Goal: Task Accomplishment & Management: Complete application form

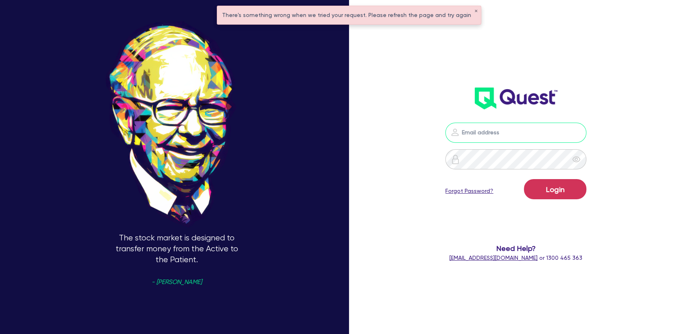
type input "joel.harding@quest.finance"
click at [570, 194] on button "Login" at bounding box center [555, 189] width 62 height 20
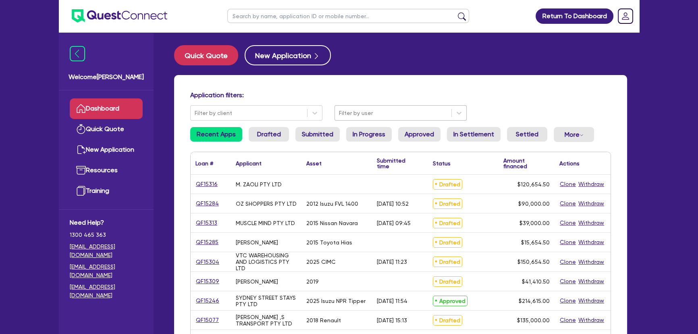
click at [338, 115] on div "Filter by user" at bounding box center [393, 112] width 117 height 13
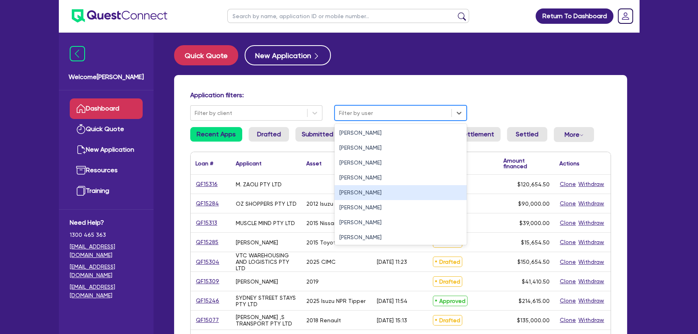
click at [352, 191] on div "[PERSON_NAME]" at bounding box center [401, 192] width 132 height 15
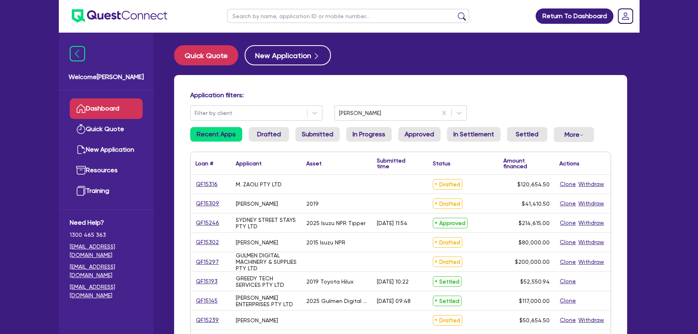
click at [262, 16] on input "text" at bounding box center [348, 16] width 242 height 14
type input "aiden"
click at [456, 12] on button "submit" at bounding box center [462, 17] width 13 height 11
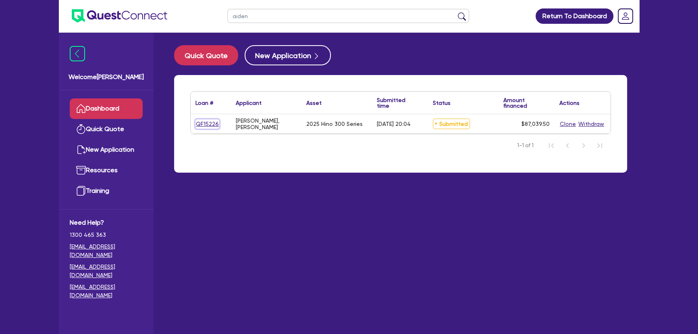
click at [202, 120] on link "QF15226" at bounding box center [208, 123] width 24 height 9
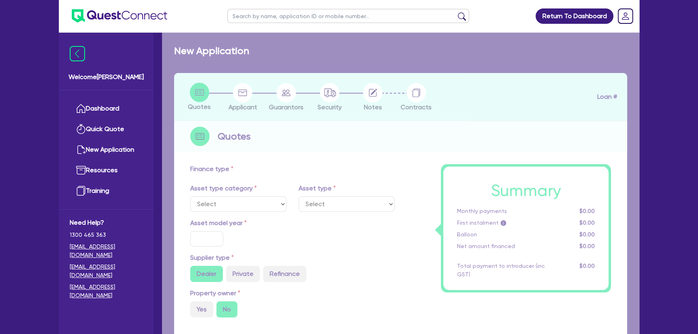
select select "PRIMARY_ASSETS"
type input "2025"
type input "86,385"
type input "3"
type input "2,611.19"
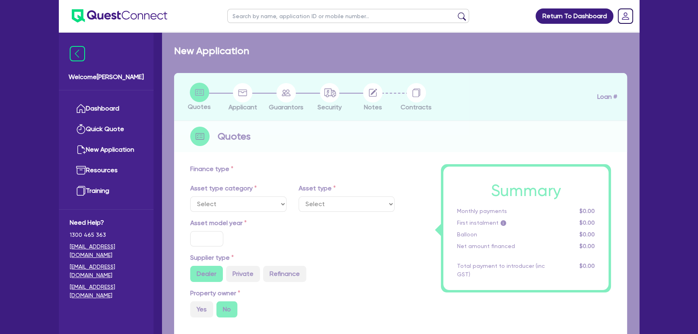
type input "16"
select select "HEAVY_TRUCKS"
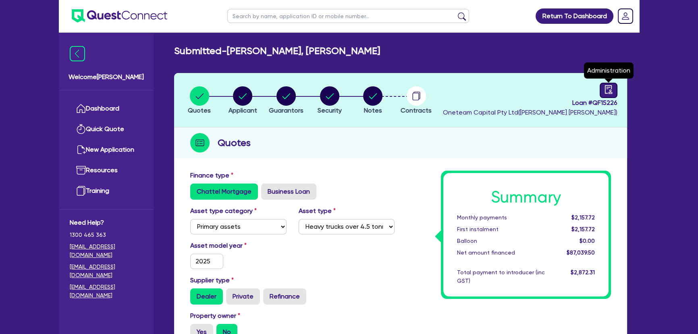
click at [609, 90] on icon "audit" at bounding box center [608, 89] width 9 height 9
select select "SUBMITTED_NEW"
select select "Morris Finance"
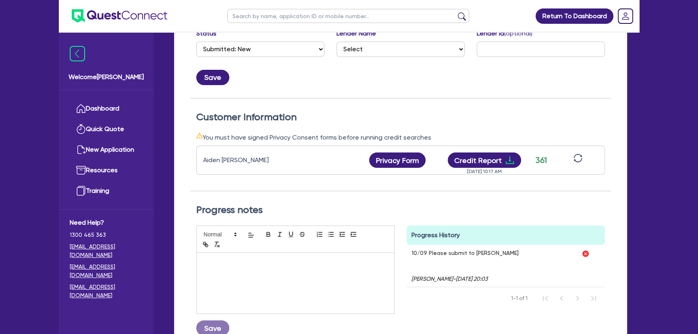
scroll to position [220, 0]
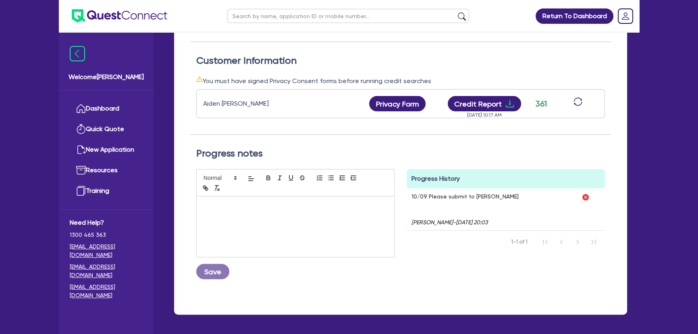
click at [575, 100] on icon "sync" at bounding box center [578, 101] width 9 height 9
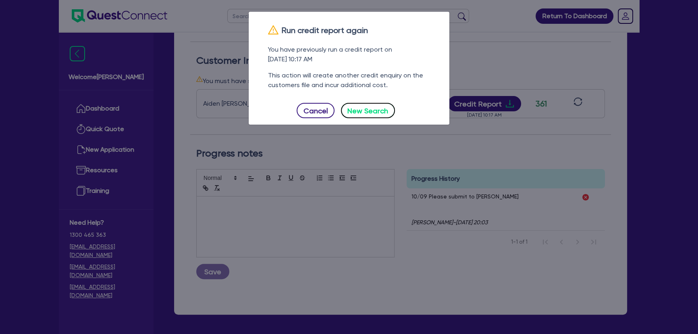
click at [366, 112] on button "New Search" at bounding box center [368, 110] width 54 height 15
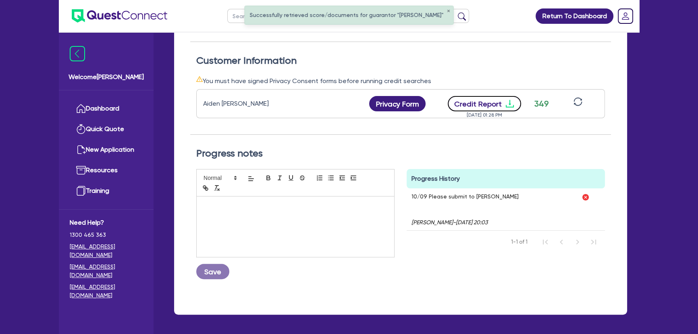
click at [511, 104] on icon "download" at bounding box center [510, 104] width 10 height 10
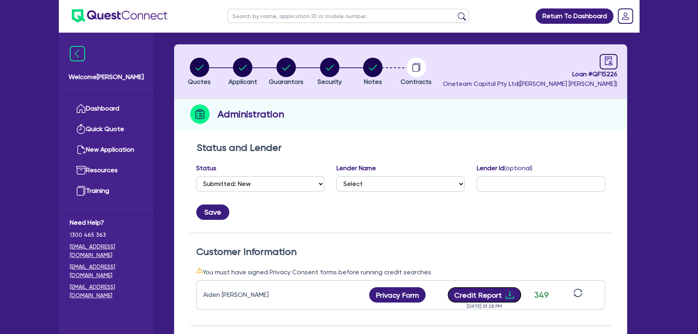
scroll to position [0, 0]
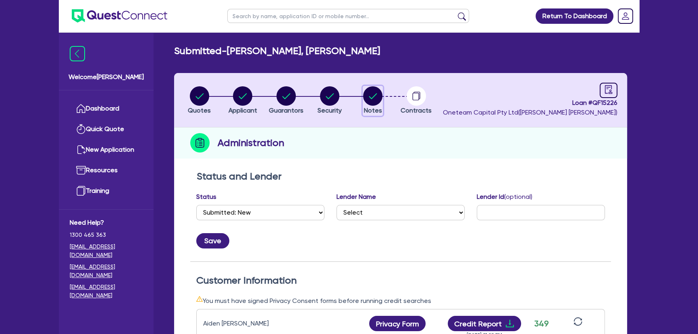
click at [364, 90] on icon "button" at bounding box center [372, 95] width 19 height 19
select select "Other"
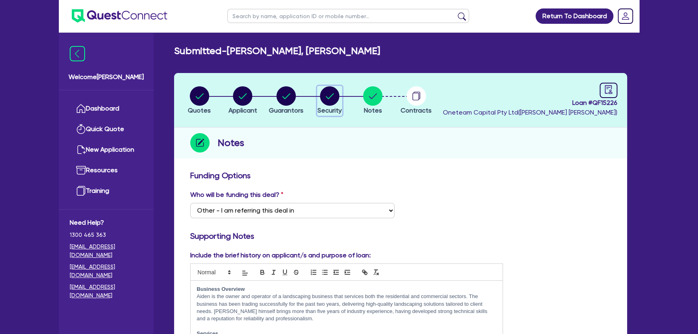
click at [328, 100] on circle "button" at bounding box center [329, 95] width 19 height 19
select select "PRIMARY_ASSETS"
select select "HEAVY_TRUCKS"
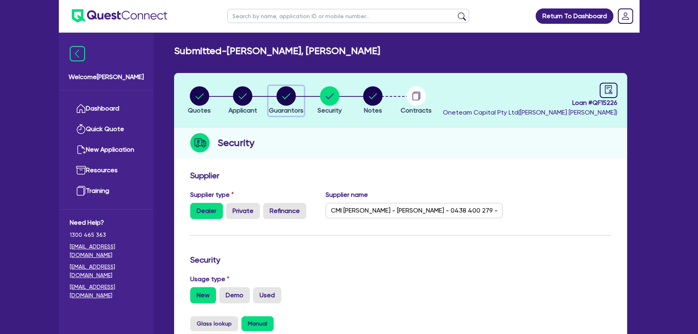
click at [294, 101] on circle "button" at bounding box center [286, 95] width 19 height 19
select select "MR"
select select "SA"
select select "SINGLE"
select select "CASH"
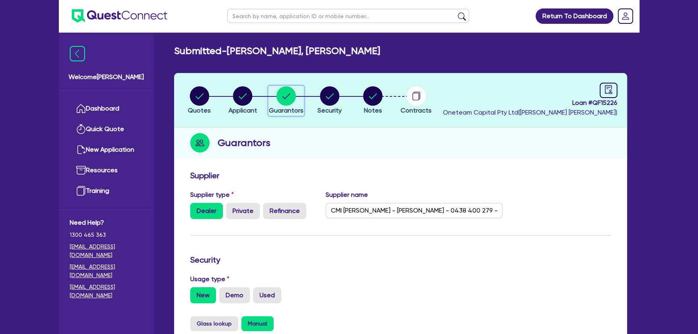
select select "VEHICLE"
select select "TRAILER"
select select "EQUIPMENT_LOAN"
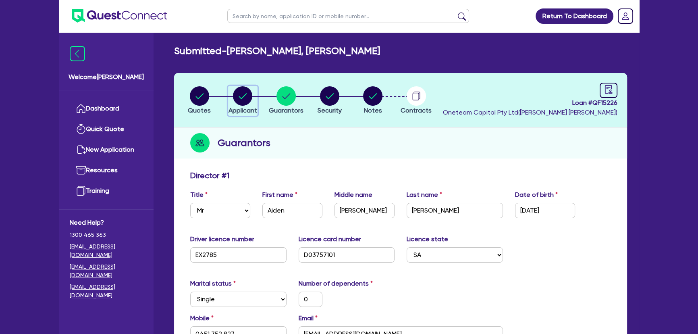
click at [250, 100] on circle "button" at bounding box center [242, 95] width 19 height 19
select select "SOLE_TRADER"
select select "BUILDING_CONSTRUCTION"
select select "TRADES_SERVICES_BUSINESSES_GOVERNMENT"
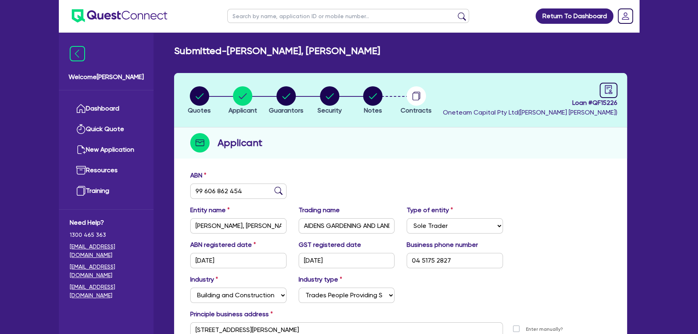
drag, startPoint x: 224, startPoint y: 100, endPoint x: 213, endPoint y: 100, distance: 11.3
click at [214, 100] on ul "Quotes Applicant Guarantors Security Notes Contracts" at bounding box center [308, 100] width 260 height 28
click at [208, 101] on icon "button" at bounding box center [199, 95] width 19 height 19
select select "PRIMARY_ASSETS"
select select "HEAVY_TRUCKS"
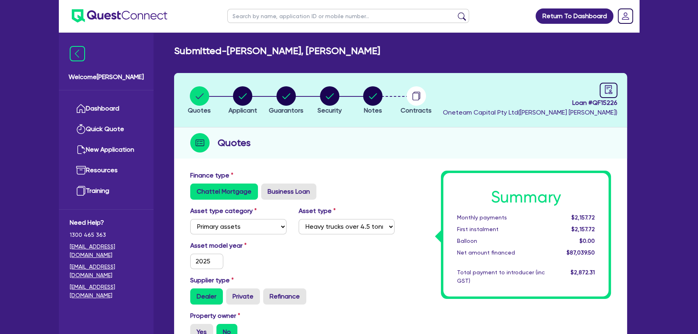
click at [309, 94] on li "Security" at bounding box center [330, 100] width 44 height 28
click at [334, 96] on circle "button" at bounding box center [329, 95] width 19 height 19
select select "PRIMARY_ASSETS"
select select "HEAVY_TRUCKS"
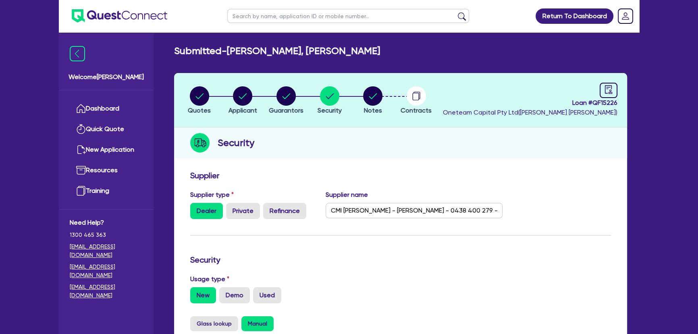
click at [389, 94] on li "Notes" at bounding box center [373, 100] width 44 height 28
click at [373, 98] on circle "button" at bounding box center [372, 95] width 19 height 19
select select "Other"
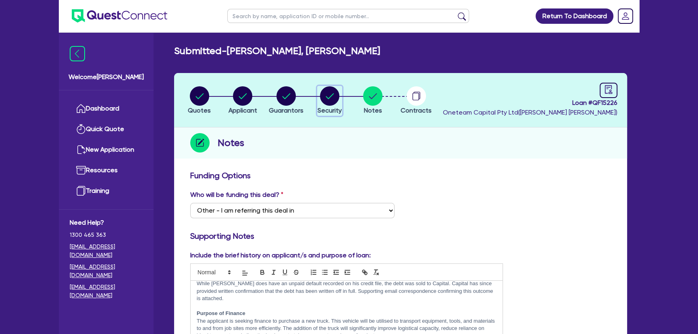
click at [328, 100] on circle "button" at bounding box center [329, 95] width 19 height 19
select select "PRIMARY_ASSETS"
select select "HEAVY_TRUCKS"
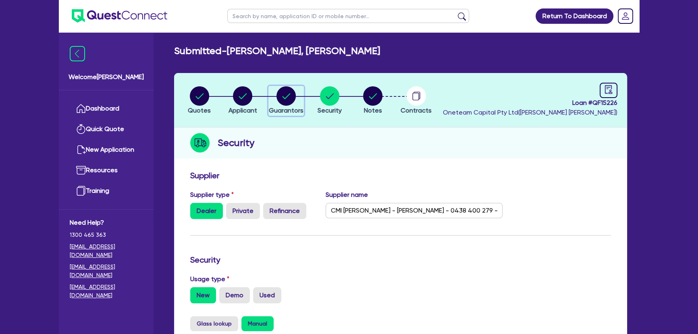
click at [285, 98] on icon "button" at bounding box center [286, 96] width 8 height 6
select select "MR"
select select "SA"
select select "SINGLE"
select select "CASH"
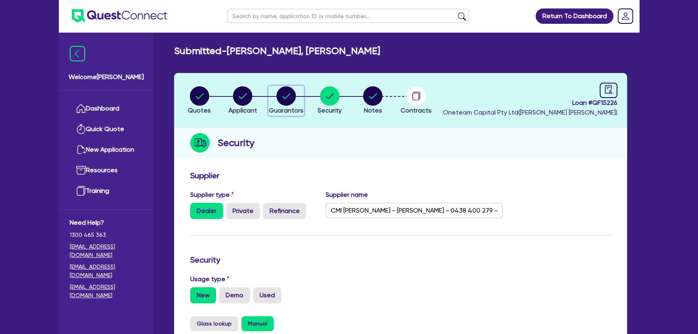
select select "VEHICLE"
select select "TRAILER"
select select "EQUIPMENT_LOAN"
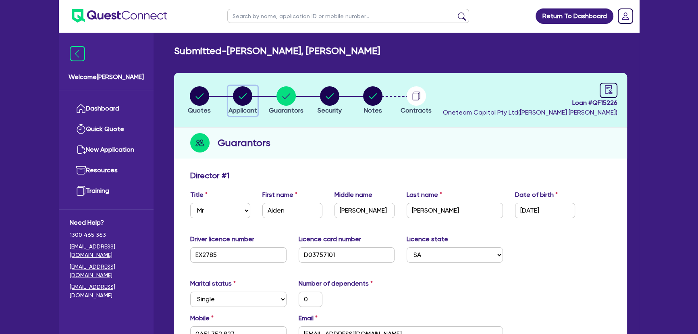
click at [238, 96] on circle "button" at bounding box center [242, 95] width 19 height 19
select select "SOLE_TRADER"
select select "BUILDING_CONSTRUCTION"
select select "TRADES_SERVICES_BUSINESSES_GOVERNMENT"
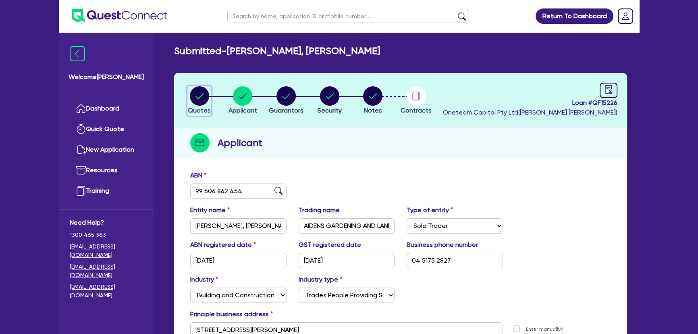
click at [204, 97] on circle "button" at bounding box center [199, 95] width 19 height 19
select select "PRIMARY_ASSETS"
select select "HEAVY_TRUCKS"
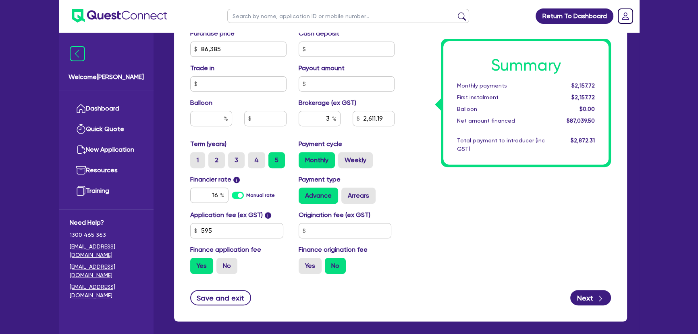
scroll to position [366, 0]
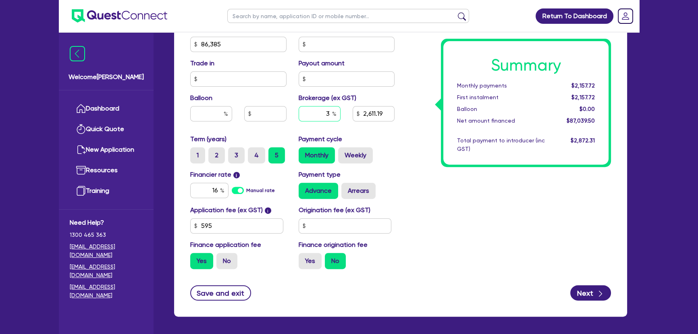
click at [326, 112] on input "3" at bounding box center [320, 113] width 42 height 15
type input "4"
type input "86,385"
type input "2,611.19"
click at [405, 141] on div "Summary Monthly payments Calculating... First instalment Calculating... Balloon…" at bounding box center [509, 39] width 217 height 471
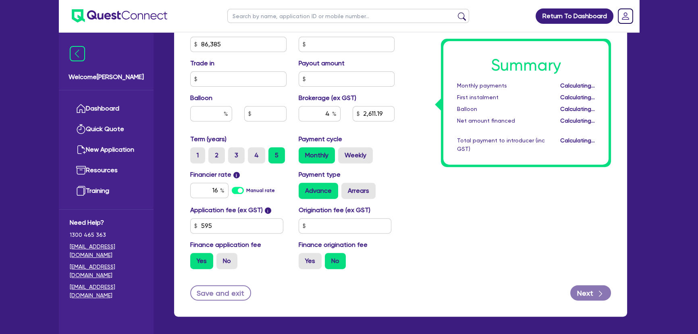
type input "86,385"
type input "3,481.58"
click at [331, 115] on input "4" at bounding box center [320, 113] width 42 height 15
type input "3.3"
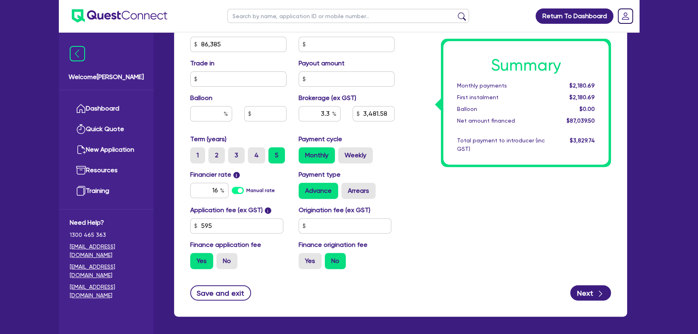
type input "86,385"
type input "3,481.58"
click at [410, 150] on div "Summary Monthly payments Calculating... First instalment Calculating... Balloon…" at bounding box center [509, 39] width 217 height 471
type input "86,385"
type input "2,872.3"
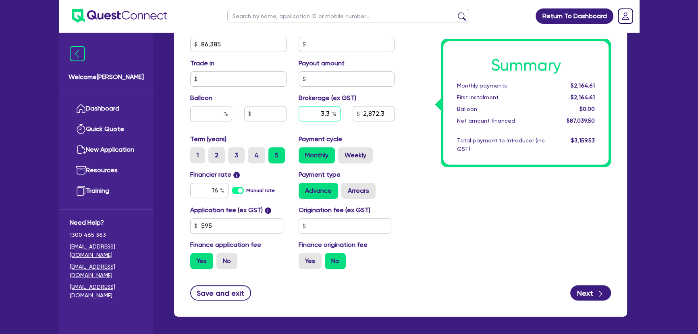
click at [314, 115] on input "3.3" at bounding box center [320, 113] width 42 height 15
type input "86,385"
type input "2,872.3"
type input "86,385"
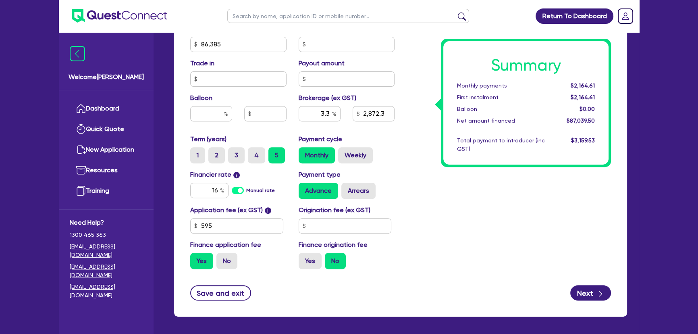
type input "2,872.3"
click at [360, 117] on div "2,872.3" at bounding box center [374, 113] width 42 height 15
click at [360, 117] on input "2,872.3" at bounding box center [374, 113] width 42 height 15
click at [360, 116] on input "2,872.3" at bounding box center [374, 113] width 42 height 15
type input "86,385"
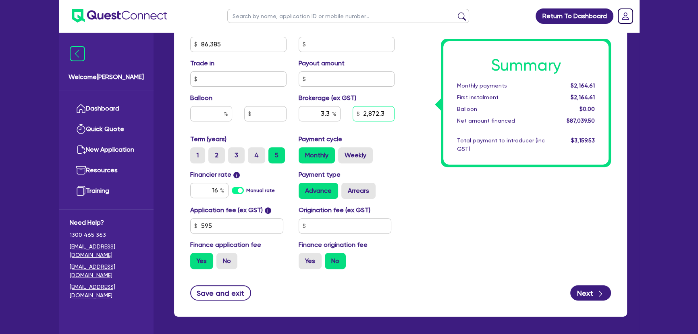
type input "3"
type input "86,385"
type input "0.00"
type input "30,531"
type input "86,385"
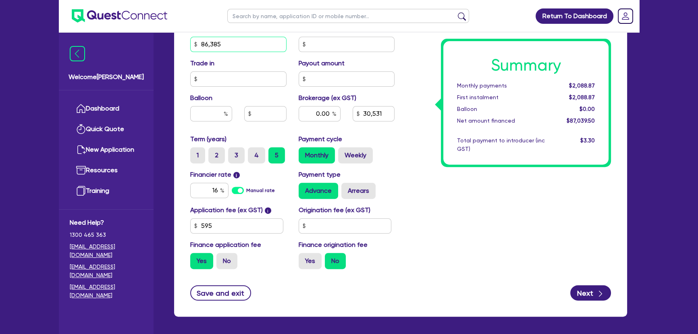
type input "0.00"
click at [209, 47] on input "86,385" at bounding box center [238, 44] width 96 height 15
type input "86,385"
type input "35.10"
type input "30,531"
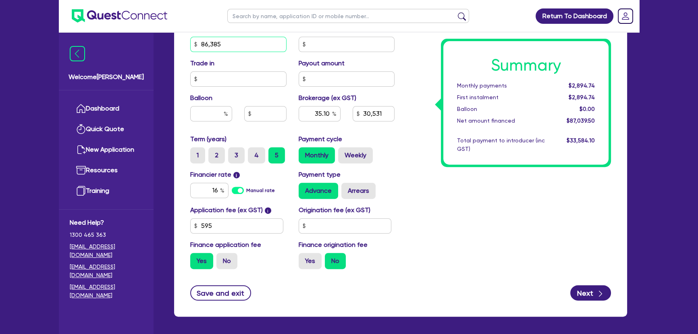
click at [209, 47] on input "86,385" at bounding box center [238, 44] width 96 height 15
type input "87,243"
type input "35.10"
type input "30,531"
click at [402, 178] on div "Summary Monthly payments $2,894.74 First instalment $2,894.74 Balloon $0.00 Net…" at bounding box center [509, 39] width 217 height 471
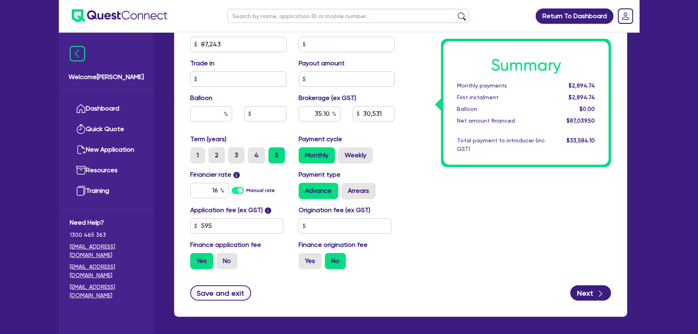
type input "34.75"
click at [369, 115] on input "30,531" at bounding box center [374, 113] width 42 height 15
type input "3,053.51"
click at [406, 175] on div "Summary Monthly payments $2,915.33 First instalment $2,915.33 Balloon $0.00 Net…" at bounding box center [509, 39] width 217 height 471
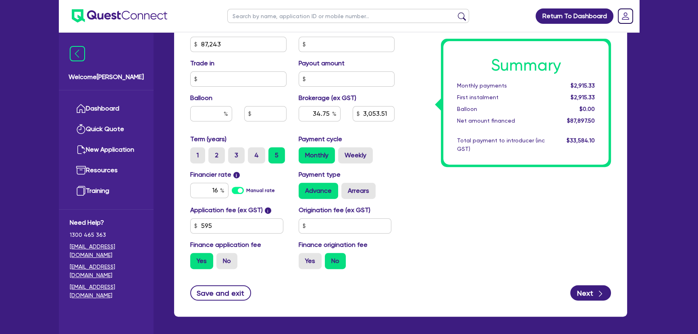
type input "3.47"
type input "3,053.51"
click at [409, 169] on div "Summary Monthly payments $2,189.98 First instalment $2,189.98 Balloon $0.00 Net…" at bounding box center [509, 39] width 217 height 471
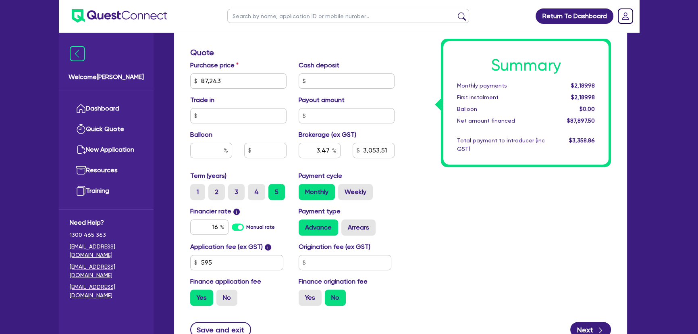
click at [440, 197] on div "Summary Monthly payments $2,189.98 First instalment $2,189.98 Balloon $0.00 Net…" at bounding box center [509, 76] width 217 height 471
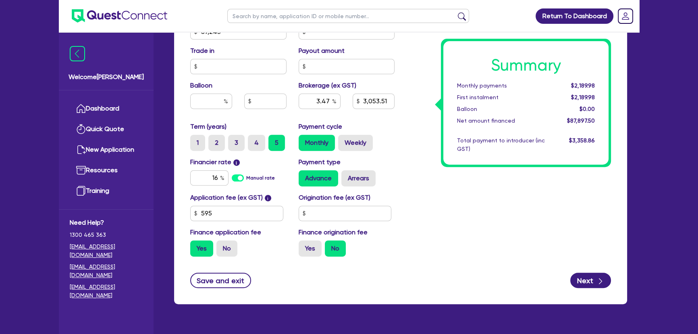
scroll to position [398, 0]
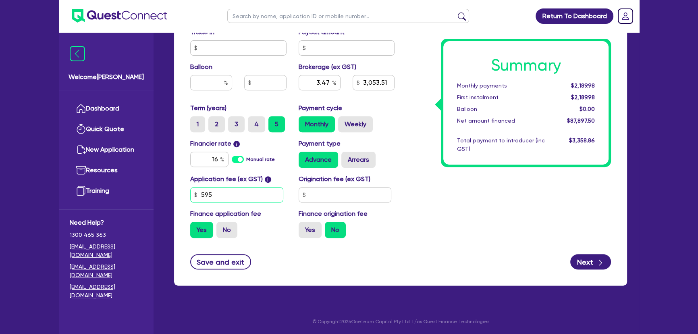
click at [238, 194] on input "595" at bounding box center [236, 194] width 93 height 15
type input "850"
type input "3.47"
type input "3,053.51"
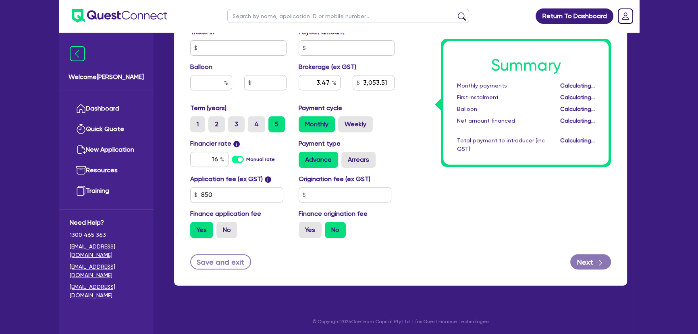
click at [200, 228] on label "Yes" at bounding box center [201, 230] width 23 height 16
click at [196, 227] on input "Yes" at bounding box center [192, 224] width 5 height 5
type input "3.46"
type input "3,053.51"
click at [348, 239] on div "Application fee (ex GST) i 850 Origination fee (ex GST) Finance application fee…" at bounding box center [292, 209] width 217 height 70
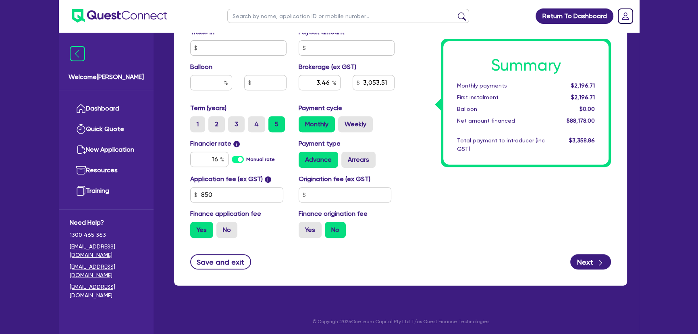
click at [410, 233] on div "Summary Monthly payments $2,196.71 First instalment $2,196.71 Balloon $0.00 Net…" at bounding box center [509, 8] width 217 height 471
click at [413, 250] on form "Finance type Chattel Mortgage Business Loan Asset type category Select Cars and…" at bounding box center [400, 21] width 421 height 496
click at [589, 265] on button "Next" at bounding box center [591, 261] width 41 height 15
type input "3.46"
type input "3,053.51"
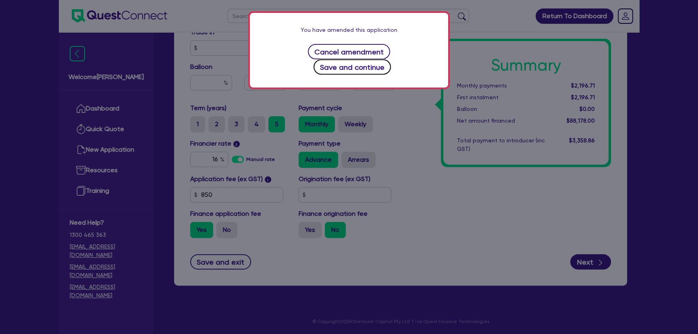
click at [391, 59] on button "Save and continue" at bounding box center [353, 66] width 78 height 15
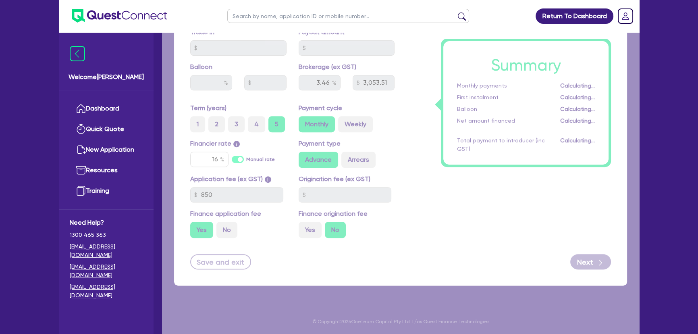
select select "SOLE_TRADER"
select select "BUILDING_CONSTRUCTION"
select select "TRADES_SERVICES_BUSINESSES_GOVERNMENT"
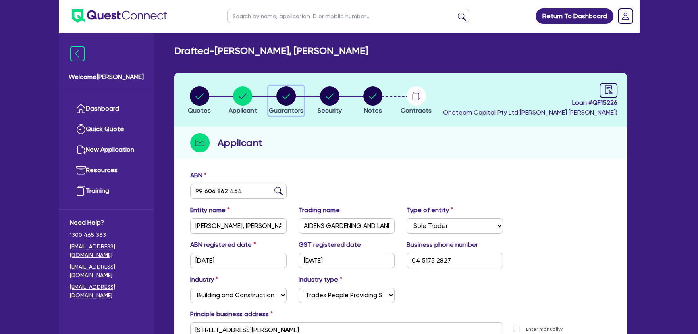
click at [284, 109] on span "Guarantors" at bounding box center [286, 110] width 35 height 8
select select "MR"
select select "SA"
select select "SINGLE"
select select "CASH"
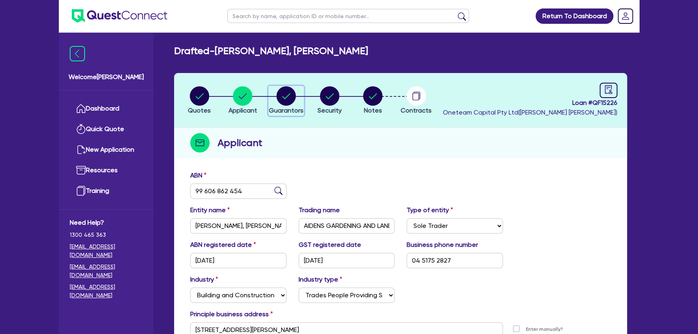
select select "VEHICLE"
select select "TRAILER"
select select "EQUIPMENT_LOAN"
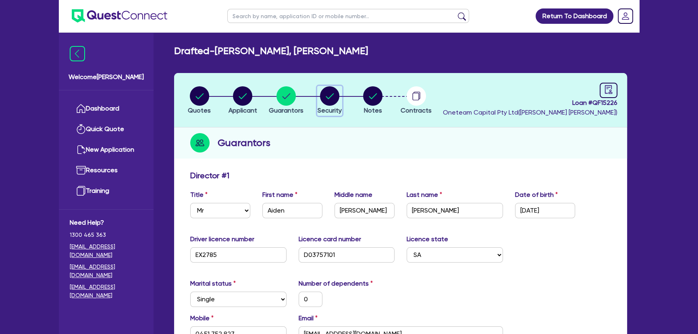
click at [335, 100] on circle "button" at bounding box center [329, 95] width 19 height 19
select select "PRIMARY_ASSETS"
select select "HEAVY_TRUCKS"
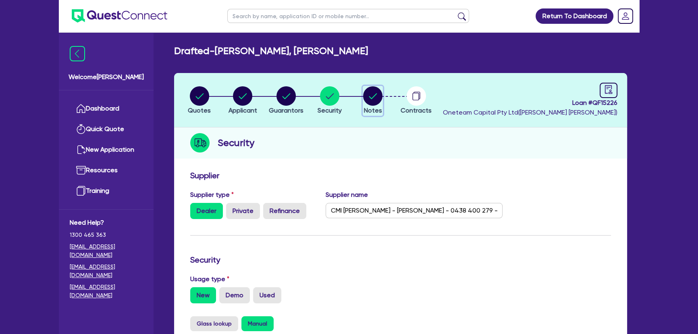
click at [379, 100] on circle "button" at bounding box center [372, 95] width 19 height 19
select select "Other"
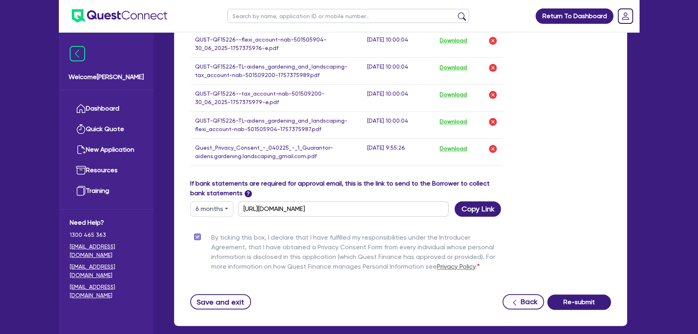
scroll to position [725, 0]
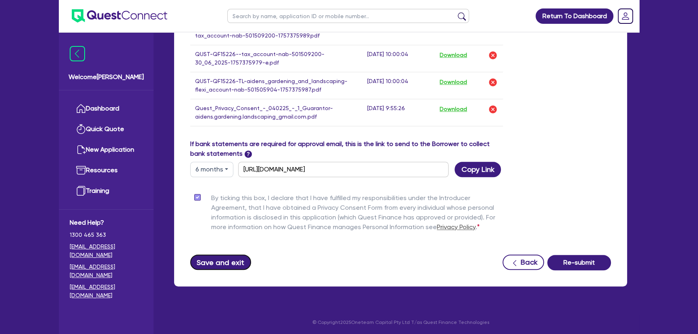
click at [229, 260] on button "Save and exit" at bounding box center [220, 261] width 61 height 15
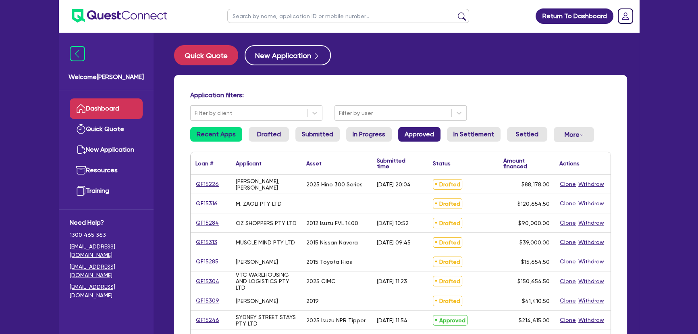
click at [416, 131] on link "Approved" at bounding box center [419, 134] width 42 height 15
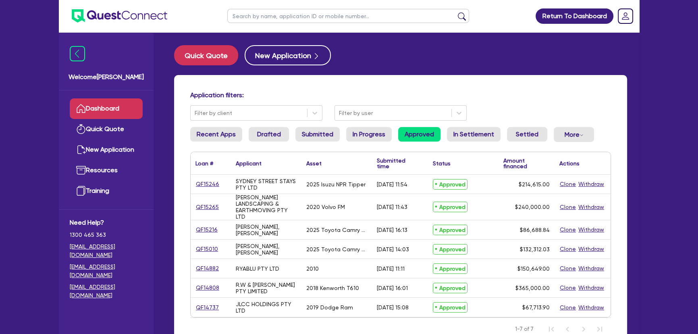
click at [293, 21] on input "text" at bounding box center [348, 16] width 242 height 14
type input "cashin"
click at [456, 12] on button "submit" at bounding box center [462, 17] width 13 height 11
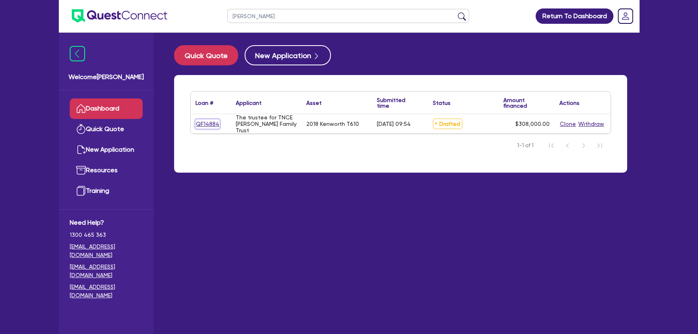
click at [210, 125] on link "QF14884" at bounding box center [208, 123] width 24 height 9
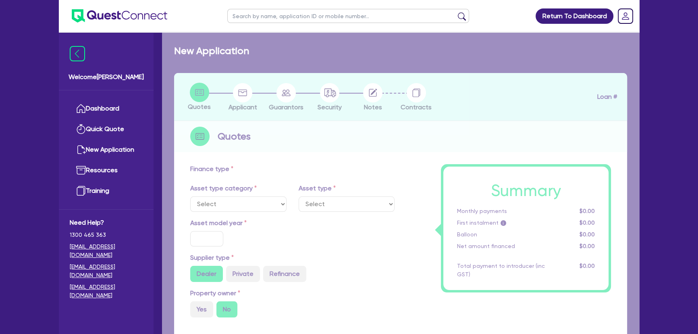
select select "PRIMARY_ASSETS"
type input "2018"
radio input "true"
type input "308,000"
type input "2"
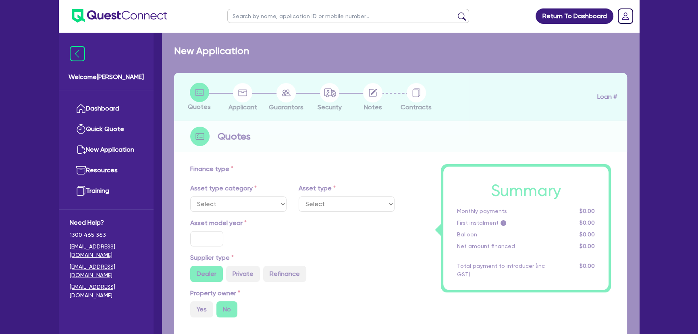
type input "6,160"
type input "6.2"
type input "450"
type input "100"
select select "HEAVY_TRUCKS"
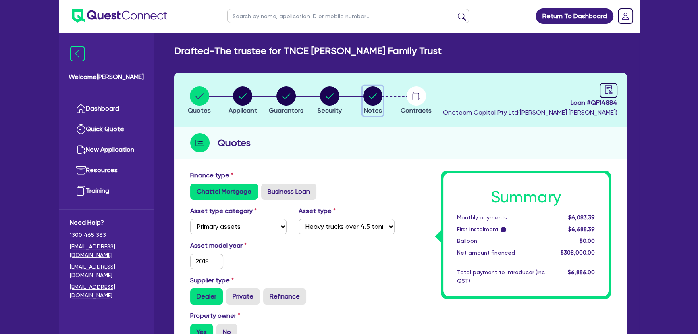
click at [381, 104] on icon "button" at bounding box center [372, 95] width 19 height 19
select select "Other"
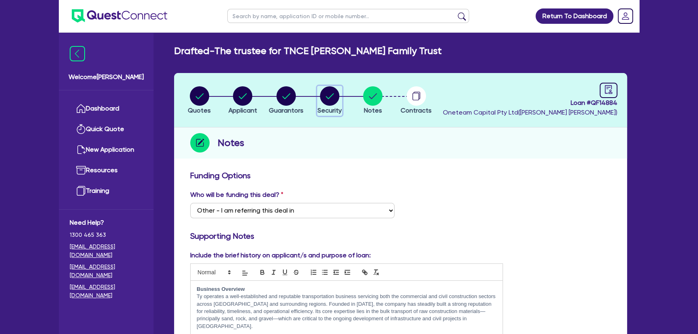
click at [325, 113] on span "Security" at bounding box center [330, 110] width 24 height 8
select select "PRIMARY_ASSETS"
select select "HEAVY_TRUCKS"
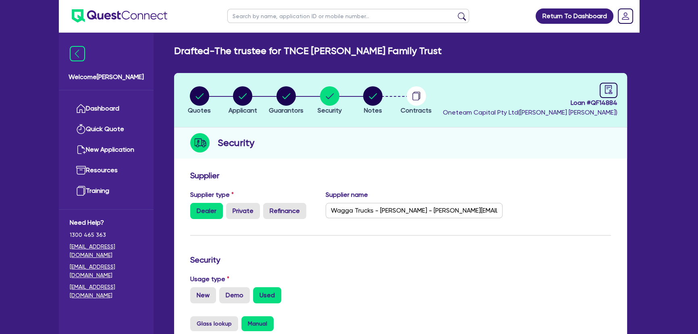
click at [361, 96] on li "Notes" at bounding box center [373, 100] width 44 height 28
click at [370, 104] on circle "button" at bounding box center [372, 95] width 19 height 19
select select "Other"
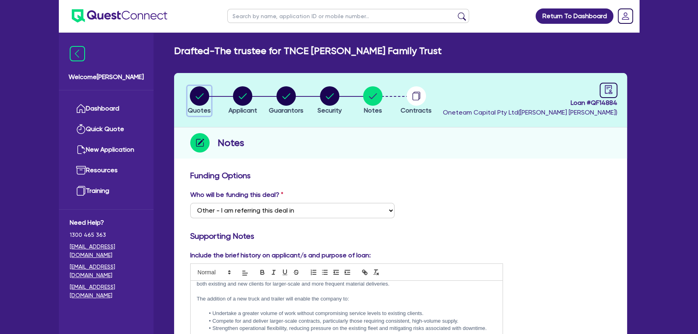
click at [196, 93] on circle "button" at bounding box center [199, 95] width 19 height 19
select select "PRIMARY_ASSETS"
select select "HEAVY_TRUCKS"
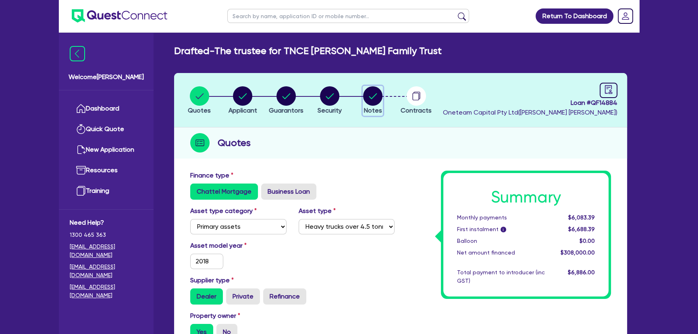
click at [368, 94] on circle "button" at bounding box center [372, 95] width 19 height 19
select select "Other"
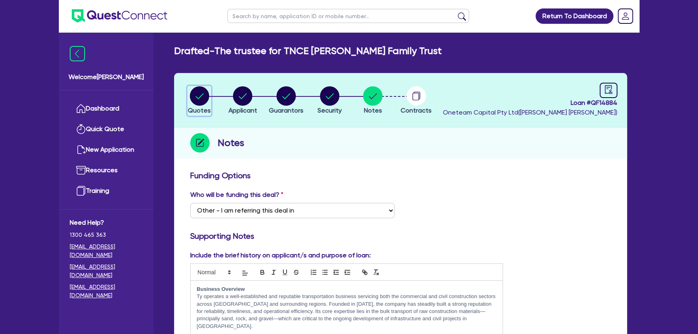
click at [205, 96] on circle "button" at bounding box center [199, 95] width 19 height 19
select select "PRIMARY_ASSETS"
select select "HEAVY_TRUCKS"
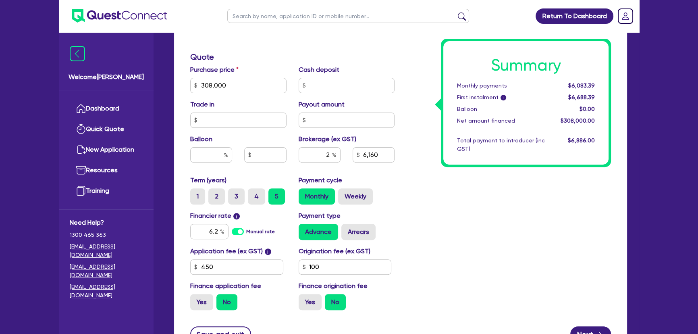
scroll to position [330, 0]
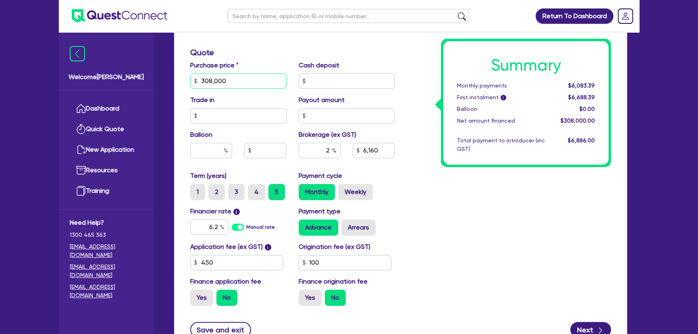
click at [227, 87] on input "308,000" at bounding box center [238, 80] width 96 height 15
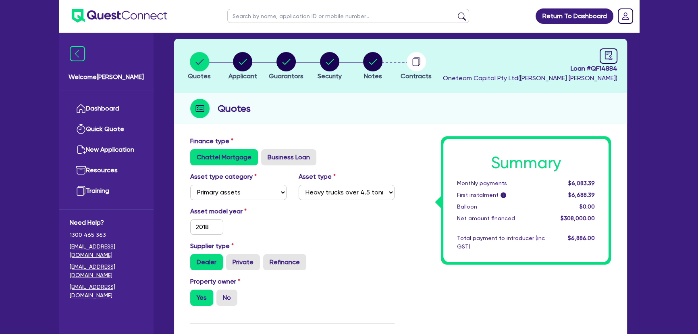
scroll to position [0, 0]
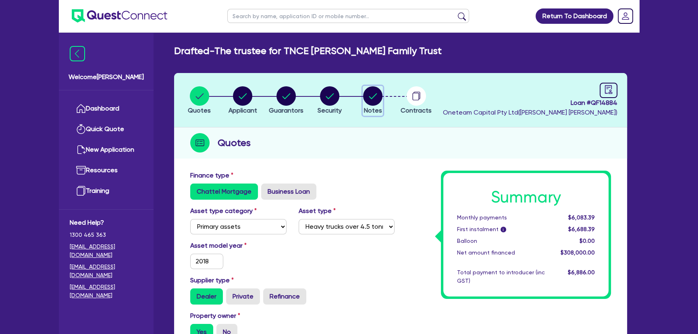
click at [375, 89] on circle "button" at bounding box center [372, 95] width 19 height 19
type input "308,000"
type input "6,160"
select select "Other"
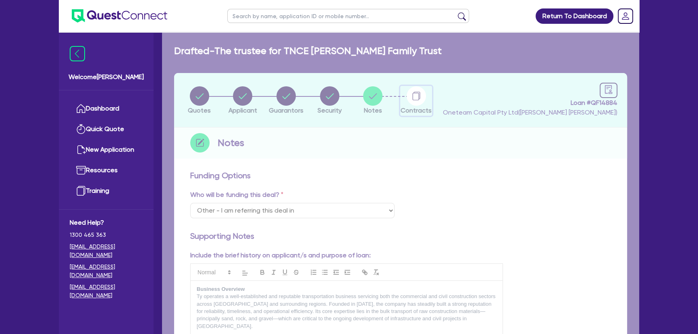
click at [414, 90] on circle "button" at bounding box center [416, 95] width 19 height 19
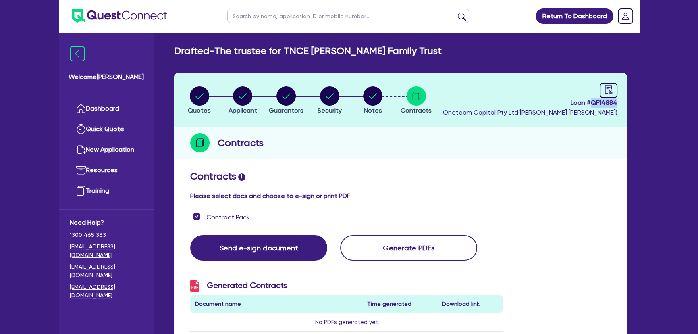
drag, startPoint x: 592, startPoint y: 102, endPoint x: 618, endPoint y: 102, distance: 25.8
click at [618, 102] on header "Quotes Applicant Guarantors Security Notes Contracts Loan # QF14884 Oneteam Cap…" at bounding box center [400, 100] width 453 height 54
copy span "QF14884"
click at [333, 93] on icon "button" at bounding box center [329, 95] width 19 height 19
select select "PRIMARY_ASSETS"
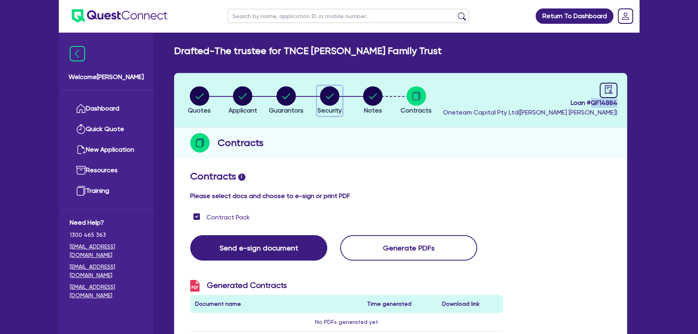
select select "HEAVY_TRUCKS"
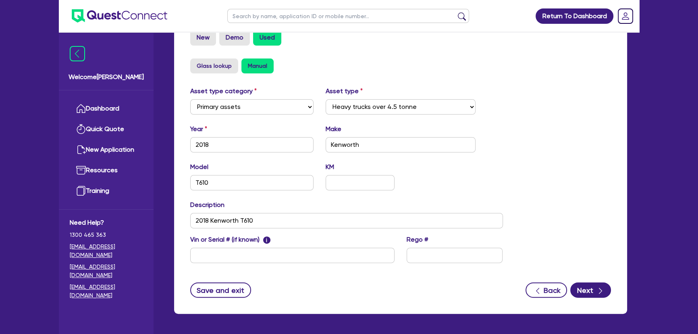
scroll to position [249, 0]
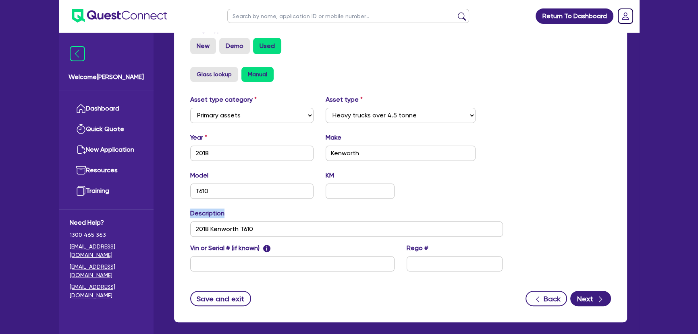
drag, startPoint x: 431, startPoint y: 191, endPoint x: 477, endPoint y: 206, distance: 47.6
click at [483, 209] on div "Asset type category Select Cars and light trucks Primary assets Secondary asset…" at bounding box center [346, 188] width 325 height 186
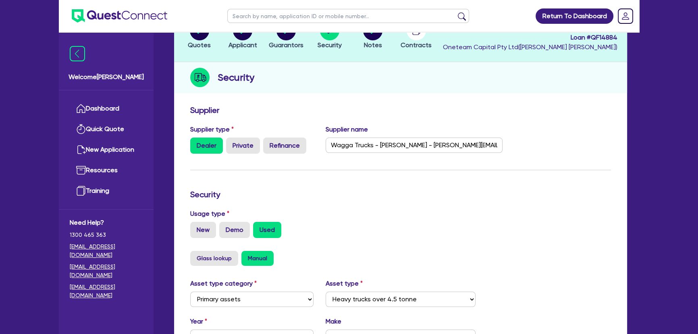
scroll to position [0, 0]
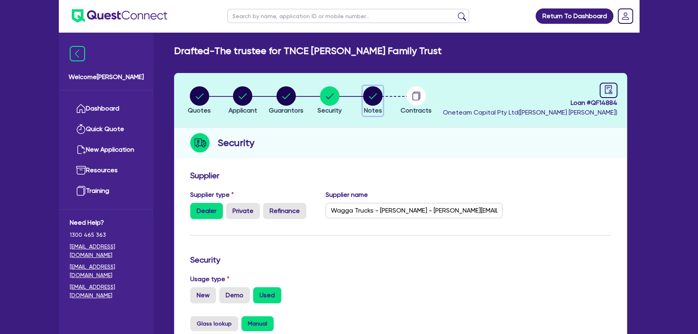
click at [371, 91] on circle "button" at bounding box center [372, 95] width 19 height 19
select select "Other"
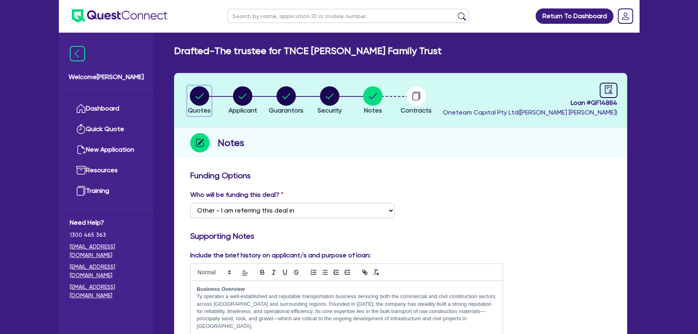
click at [208, 100] on circle "button" at bounding box center [199, 95] width 19 height 19
select select "PRIMARY_ASSETS"
select select "HEAVY_TRUCKS"
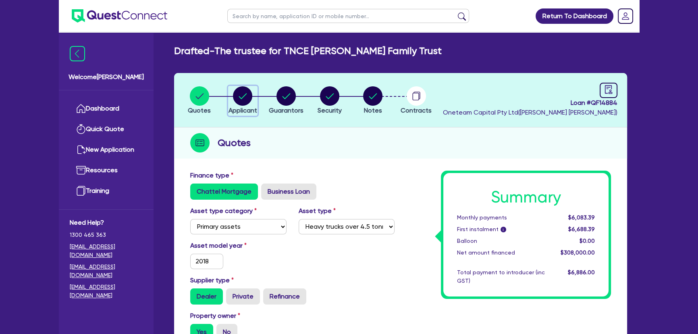
click at [236, 95] on circle "button" at bounding box center [242, 95] width 19 height 19
select select "TRUST"
select select "COMPANY"
select select "TRANSPORT_WAREHOUSING"
select select "PASSENGERS_FREIGHT_TRANSPORT"
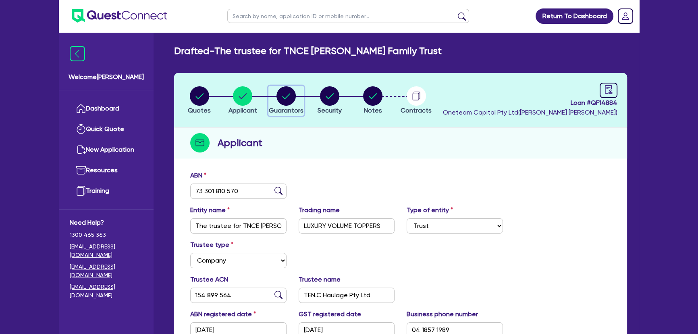
click at [282, 94] on circle "button" at bounding box center [286, 95] width 19 height 19
select select "MR"
select select "VIC"
select select "MARRIED"
select select "PROPERTY"
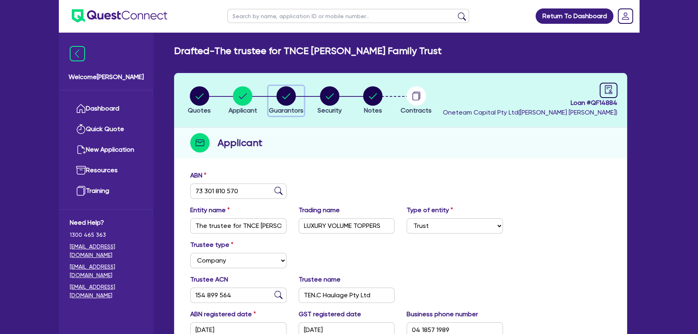
select select "INVESTMENT_PROPERTY"
select select "TRUCK"
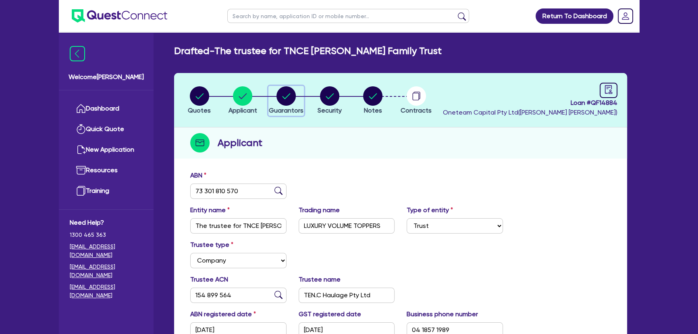
select select "TRUCK"
select select "TRAILER"
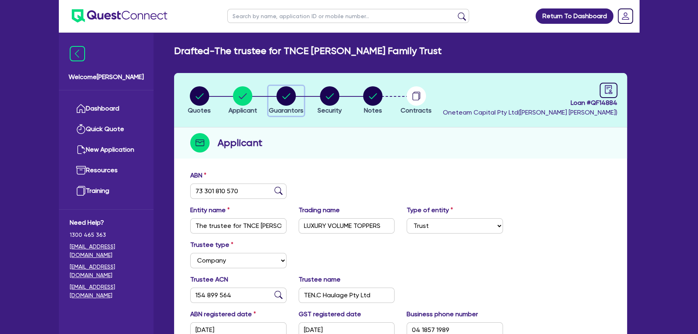
select select "TRAILER"
select select "MORTGAGE"
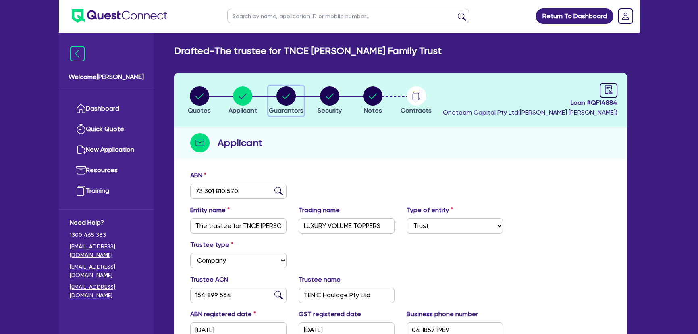
select select "INVESTMENT_PROPERTY_LOAN"
select select "TRUCK_LOAN"
select select "TRAILER_LOAN"
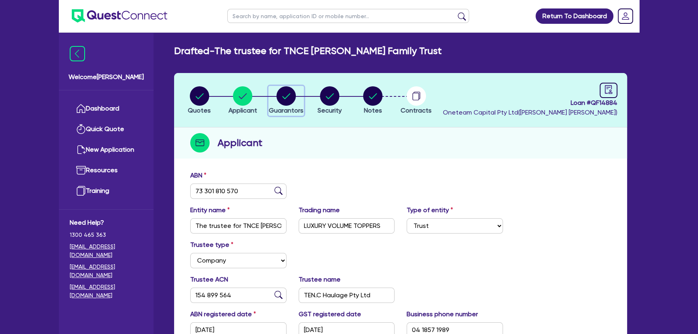
select select "TRUCK_LOAN"
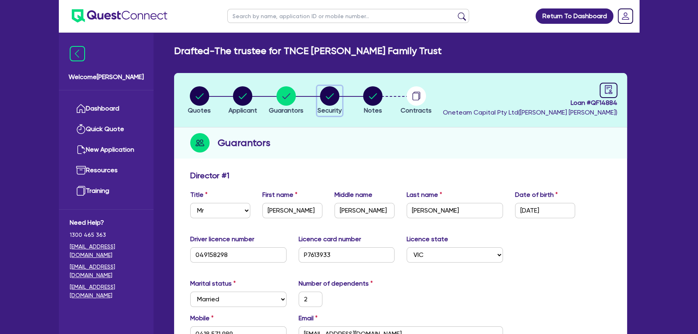
click at [318, 94] on div "button" at bounding box center [330, 95] width 24 height 19
select select "PRIMARY_ASSETS"
select select "HEAVY_TRUCKS"
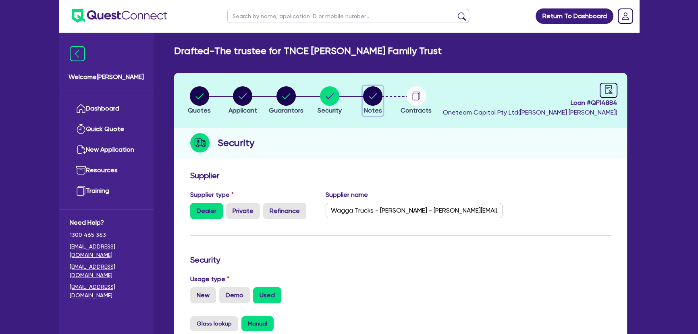
click at [365, 95] on circle "button" at bounding box center [372, 95] width 19 height 19
select select "Other"
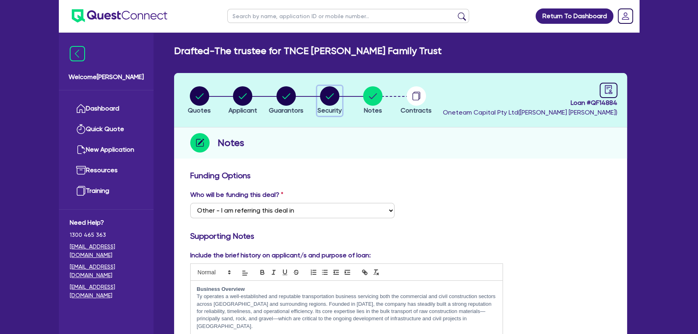
click at [319, 102] on div "button" at bounding box center [330, 95] width 24 height 19
select select "PRIMARY_ASSETS"
select select "HEAVY_TRUCKS"
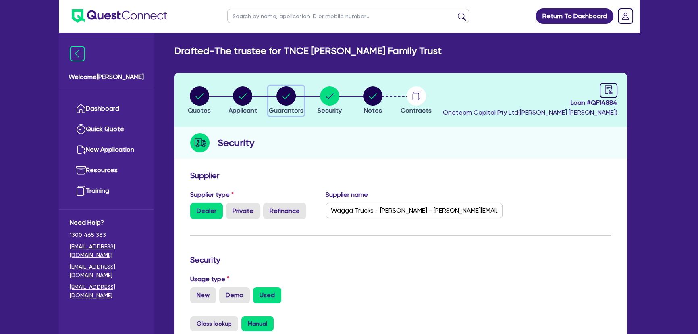
click at [294, 98] on circle "button" at bounding box center [286, 95] width 19 height 19
select select "MR"
select select "VIC"
select select "MARRIED"
select select "PROPERTY"
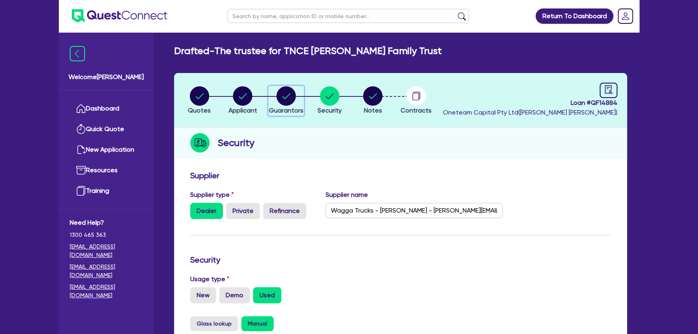
select select "INVESTMENT_PROPERTY"
select select "TRUCK"
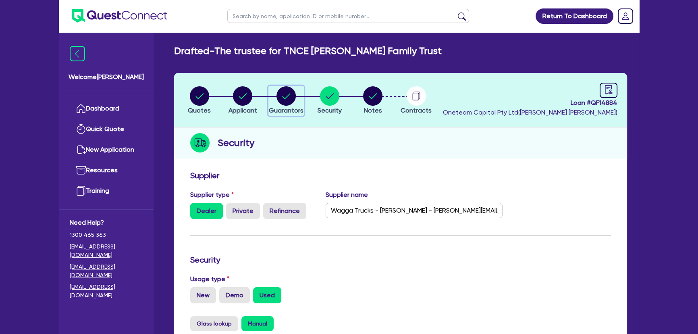
select select "TRUCK"
select select "TRAILER"
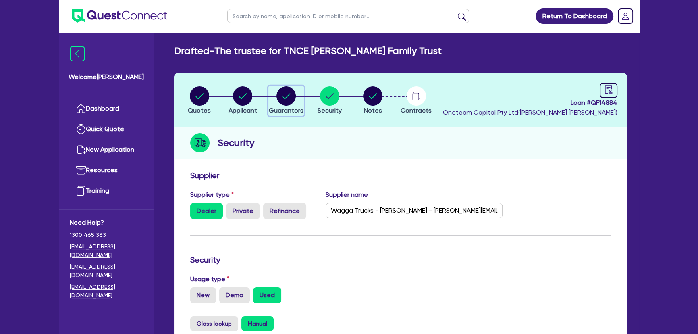
select select "TRAILER"
select select "MORTGAGE"
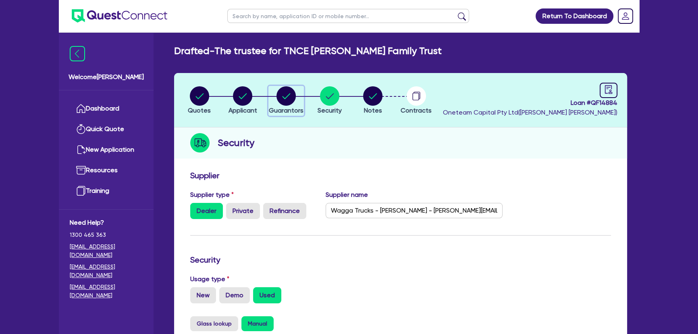
select select "INVESTMENT_PROPERTY_LOAN"
select select "TRUCK_LOAN"
select select "TRAILER_LOAN"
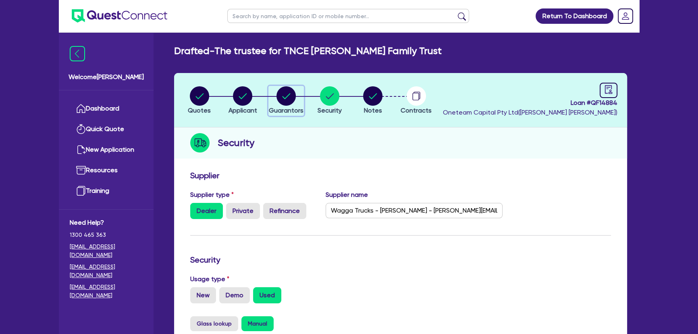
select select "TRUCK_LOAN"
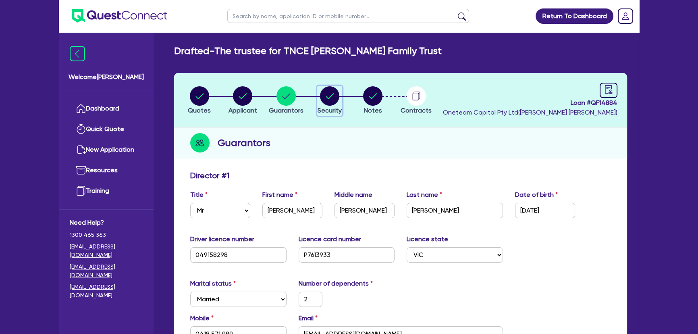
click at [324, 97] on circle "button" at bounding box center [329, 95] width 19 height 19
select select "PRIMARY_ASSETS"
select select "HEAVY_TRUCKS"
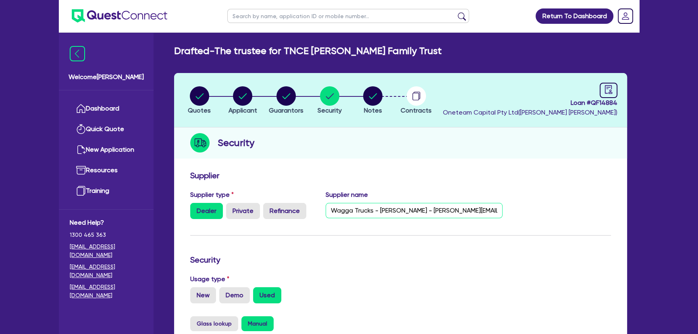
scroll to position [0, 49]
drag, startPoint x: 401, startPoint y: 209, endPoint x: 550, endPoint y: 211, distance: 149.2
click at [550, 211] on div "Supplier type Dealer Private Refinance Supplier name Wagga Trucks - Cam - Camer…" at bounding box center [400, 207] width 433 height 35
drag, startPoint x: 398, startPoint y: 208, endPoint x: 499, endPoint y: 212, distance: 100.4
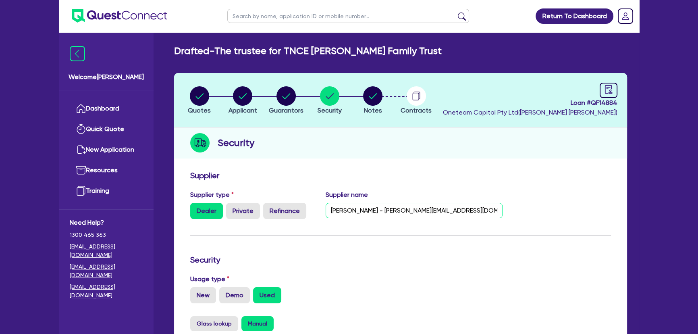
click at [499, 212] on input "Wagga Trucks - Cam - Cameron.m@waggatrucks.com.au - 0456 533 393" at bounding box center [414, 210] width 177 height 15
click at [577, 207] on div "Supplier type Dealer Private Refinance Supplier name Wagga Trucks - Cam - Camer…" at bounding box center [400, 207] width 433 height 35
click at [150, 19] on img at bounding box center [120, 15] width 96 height 13
click at [133, 24] on ul at bounding box center [113, 16] width 108 height 32
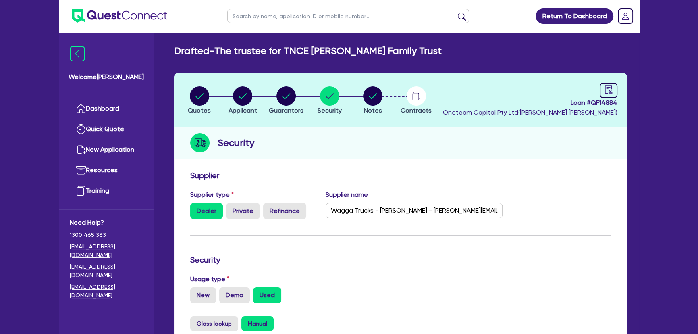
click at [135, 13] on img at bounding box center [120, 15] width 96 height 13
click at [383, 87] on li "Notes" at bounding box center [373, 100] width 44 height 28
click at [372, 96] on circle "button" at bounding box center [372, 95] width 19 height 19
select select "Other"
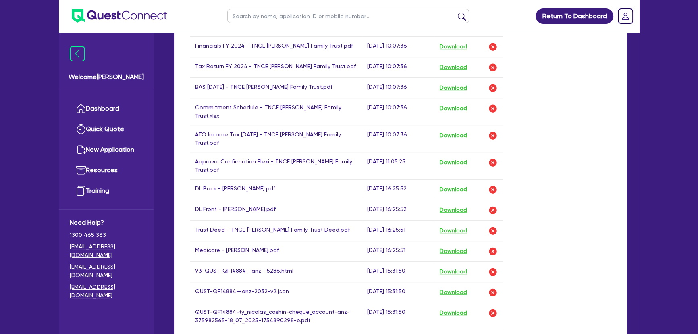
scroll to position [696, 0]
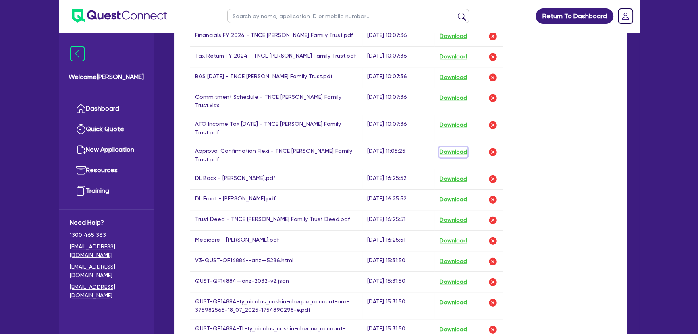
click at [447, 147] on button "Download" at bounding box center [453, 152] width 28 height 10
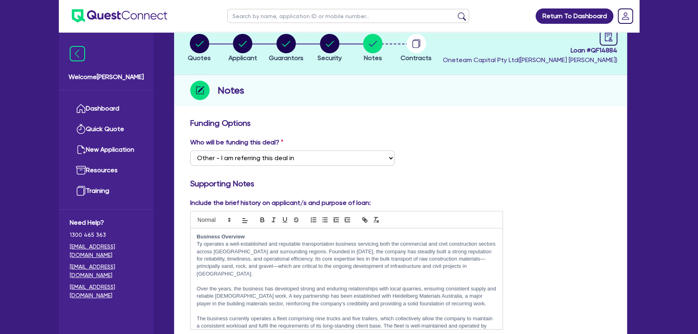
scroll to position [0, 0]
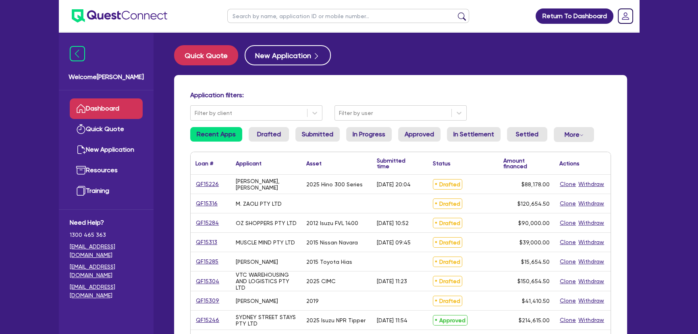
click at [314, 20] on input "text" at bounding box center [348, 16] width 242 height 14
type input "[PERSON_NAME]"
click at [456, 12] on button "submit" at bounding box center [462, 17] width 13 height 11
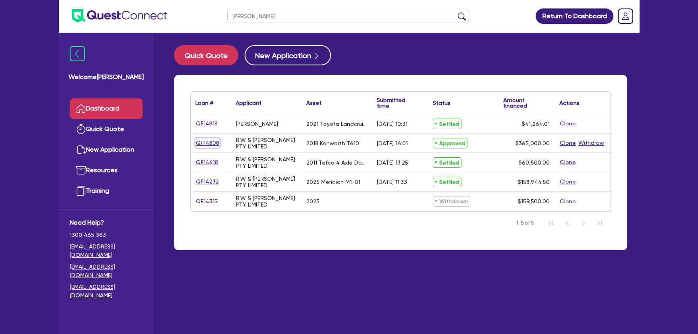
click at [211, 141] on link "QF14808" at bounding box center [208, 142] width 24 height 9
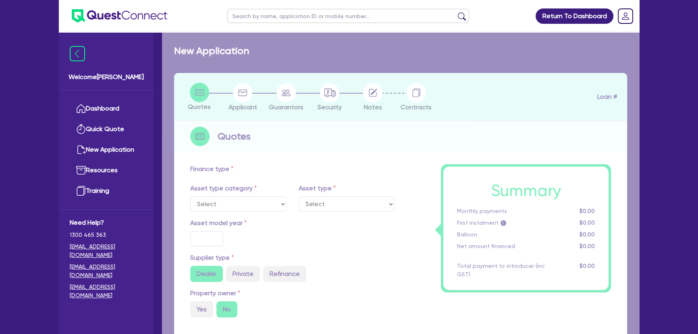
select select "PRIMARY_ASSETS"
type input "2018"
radio input "false"
radio input "true"
type input "365,000"
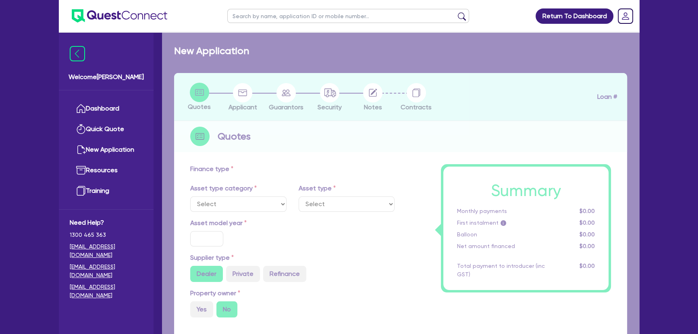
type input "4"
type input "14,600"
type input "10.15"
type input "745"
select select "HEAVY_TRUCKS"
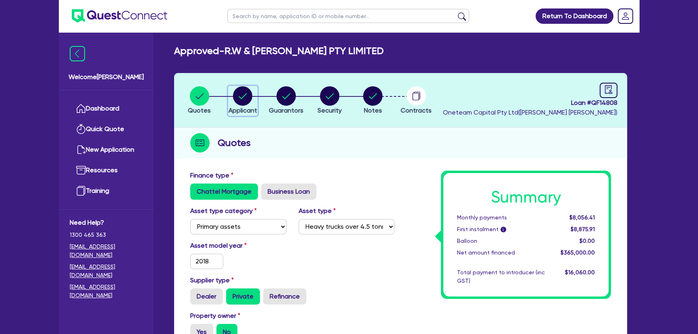
click at [252, 99] on circle "button" at bounding box center [242, 95] width 19 height 19
select select "COMPANY"
select select "TRANSPORT_WAREHOUSING"
select select "PASSENGERS_FREIGHT_TRANSPORT"
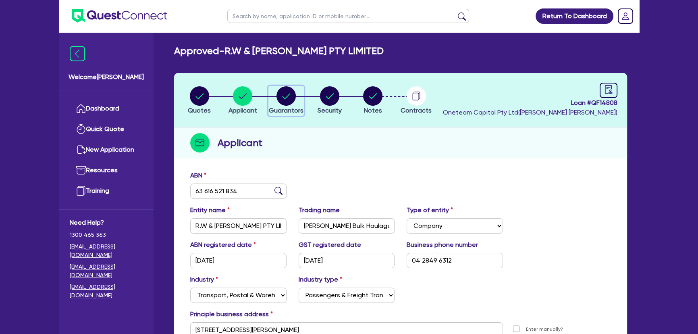
click at [278, 104] on icon "button" at bounding box center [286, 95] width 19 height 19
select select "MR"
select select "[GEOGRAPHIC_DATA]"
select select "MARRIED"
select select "PROPERTY"
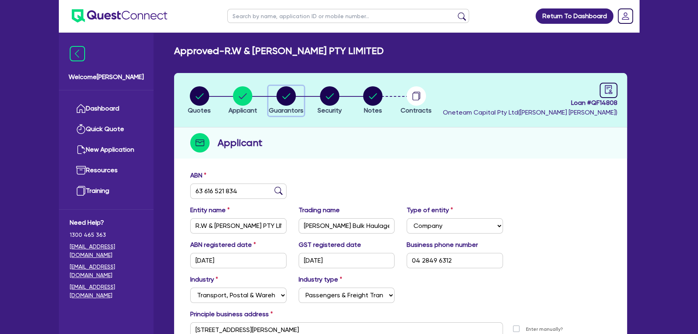
select select "CASH"
select select "TRUCK"
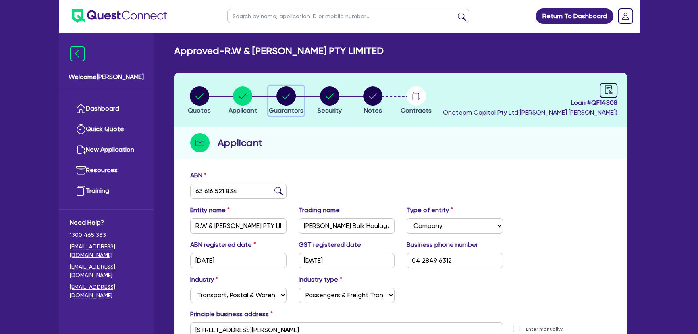
select select "TRAILER"
select select "MORTGAGE"
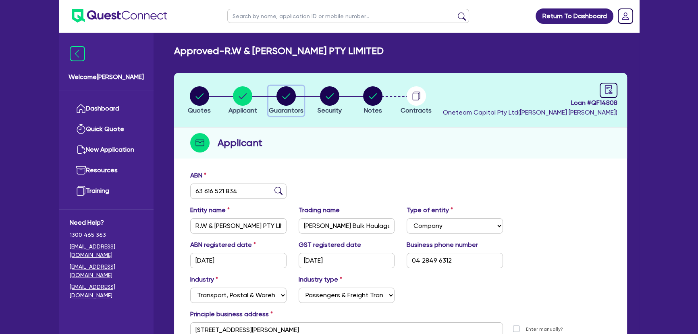
select select "MRS"
select select "NSW"
select select "MARRIED"
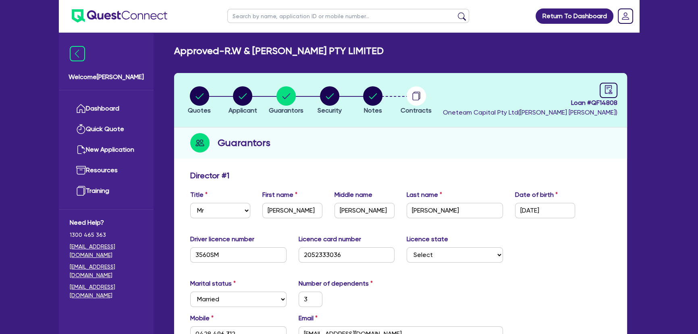
click at [348, 87] on li "Security" at bounding box center [330, 100] width 44 height 28
click at [324, 100] on circle "button" at bounding box center [329, 95] width 19 height 19
select select "PRIMARY_ASSETS"
select select "HEAVY_TRUCKS"
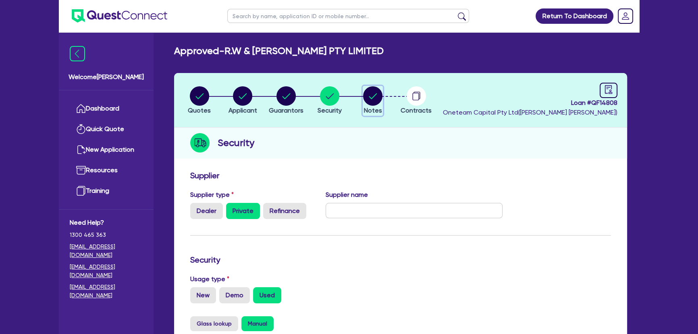
click at [371, 94] on circle "button" at bounding box center [372, 95] width 19 height 19
select select "Other"
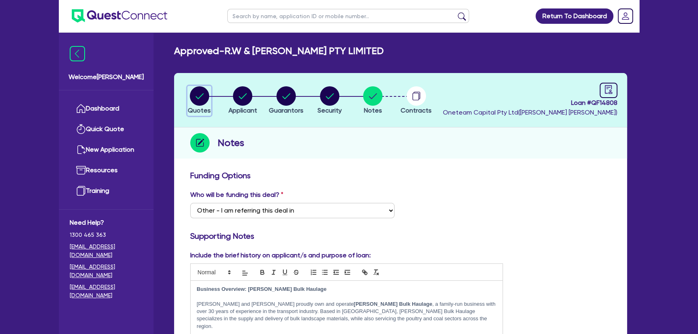
click at [206, 91] on circle "button" at bounding box center [199, 95] width 19 height 19
select select "PRIMARY_ASSETS"
select select "HEAVY_TRUCKS"
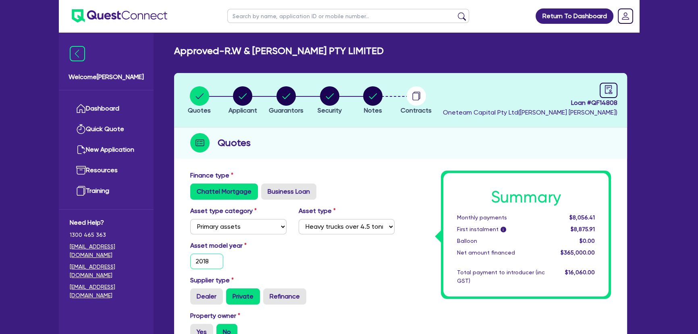
click at [218, 266] on input "2018" at bounding box center [206, 261] width 33 height 15
click at [217, 266] on input "2018" at bounding box center [206, 261] width 33 height 15
type input "2019"
type input "365,000"
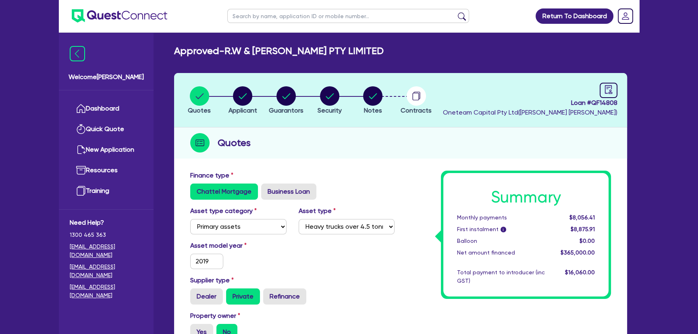
type input "14,600"
click at [298, 273] on div "Asset model year 2019" at bounding box center [292, 258] width 217 height 35
type input "365,000"
type input "14,600"
click at [120, 10] on img at bounding box center [120, 15] width 96 height 13
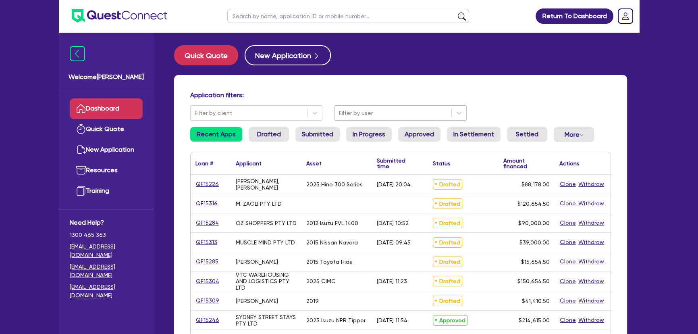
click at [393, 114] on div at bounding box center [393, 113] width 108 height 10
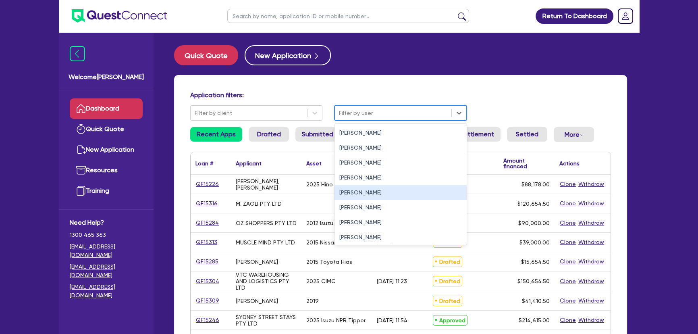
click at [371, 193] on div "Joel Harding" at bounding box center [401, 192] width 132 height 15
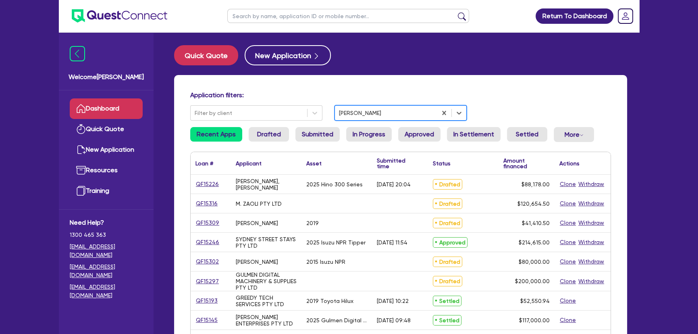
click at [312, 20] on input "text" at bounding box center [348, 16] width 242 height 14
click at [456, 12] on button "submit" at bounding box center [462, 17] width 13 height 11
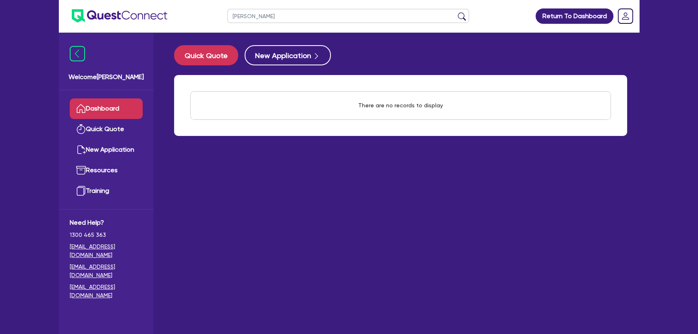
type input "simmons"
click at [456, 12] on button "submit" at bounding box center [462, 17] width 13 height 11
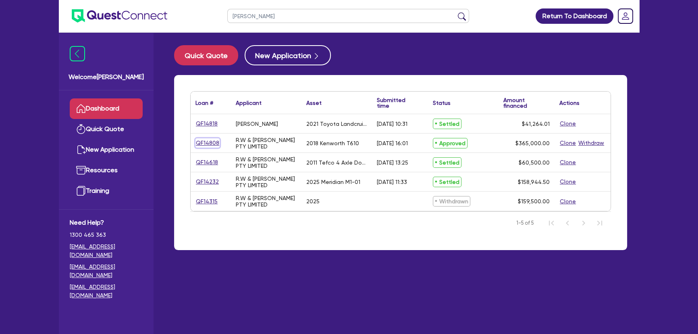
click at [212, 142] on link "QF14808" at bounding box center [208, 142] width 24 height 9
select select "PRIMARY_ASSETS"
select select "HEAVY_TRUCKS"
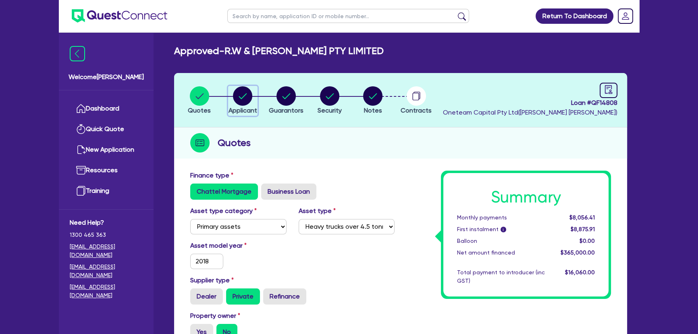
click at [230, 106] on span "Applicant" at bounding box center [243, 110] width 29 height 8
select select "COMPANY"
select select "TRANSPORT_WAREHOUSING"
select select "PASSENGERS_FREIGHT_TRANSPORT"
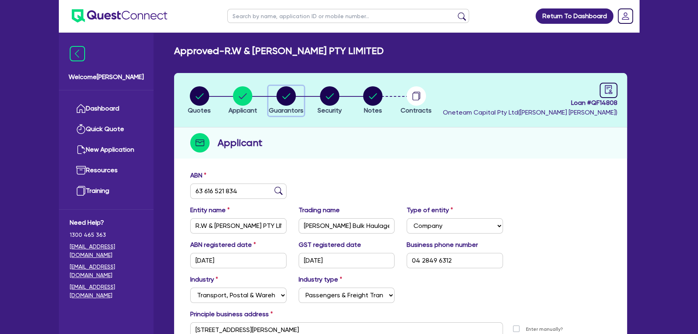
click at [288, 101] on circle "button" at bounding box center [286, 95] width 19 height 19
select select "MR"
select select "NSW"
select select "MARRIED"
select select "PROPERTY"
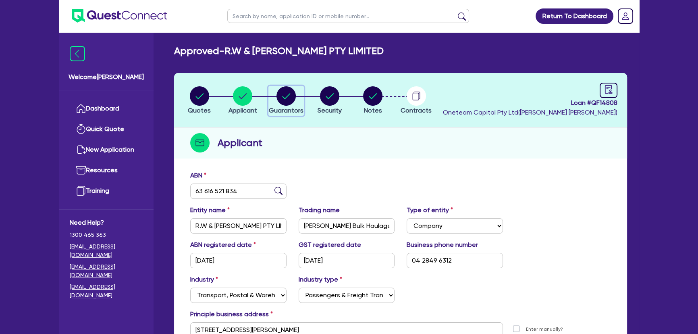
select select "CASH"
select select "TRUCK"
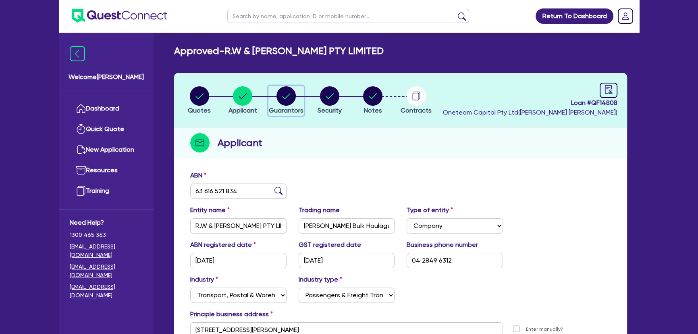
select select "TRAILER"
select select "MORTGAGE"
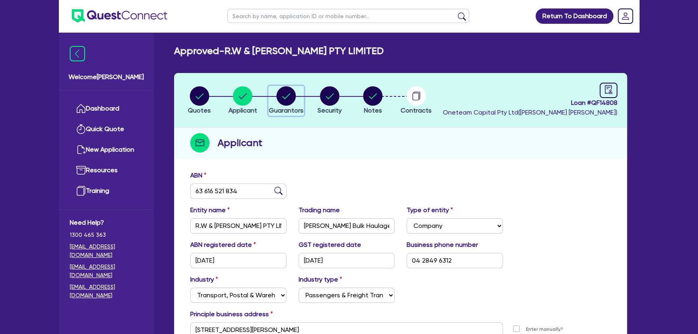
select select "MRS"
select select "NSW"
select select "MARRIED"
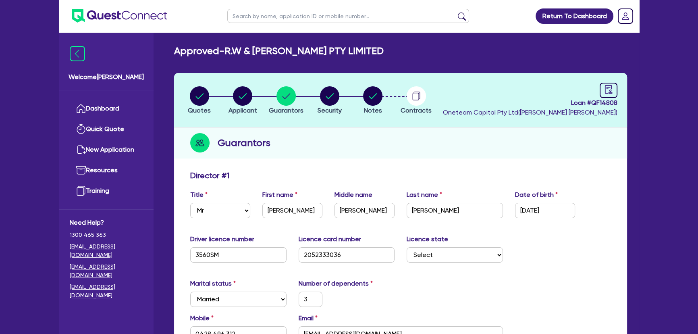
click at [216, 98] on li "Quotes" at bounding box center [200, 100] width 44 height 28
click at [187, 103] on li "Quotes" at bounding box center [200, 100] width 44 height 28
click at [192, 100] on circle "button" at bounding box center [199, 95] width 19 height 19
select select "PRIMARY_ASSETS"
select select "HEAVY_TRUCKS"
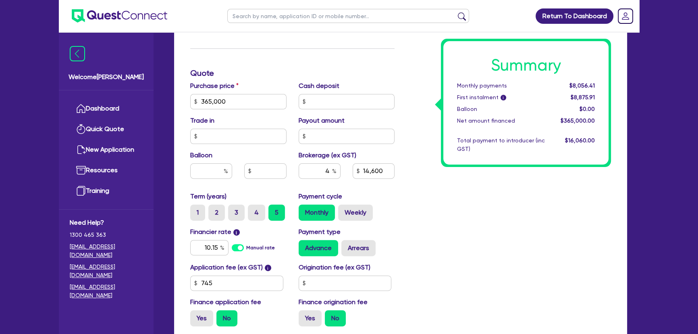
scroll to position [330, 0]
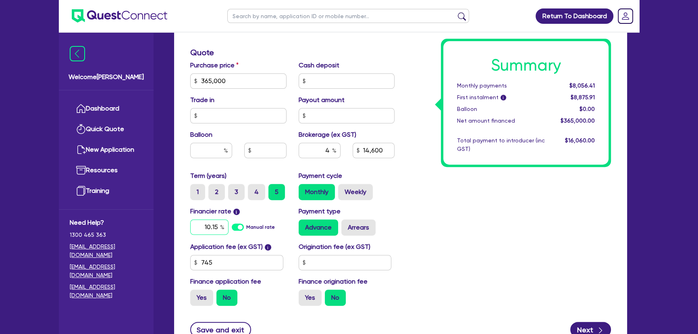
click at [205, 223] on input "10.15" at bounding box center [209, 226] width 38 height 15
click at [206, 224] on input "10.15" at bounding box center [209, 226] width 38 height 15
type input "8.65"
type input "365,000"
type input "14,600"
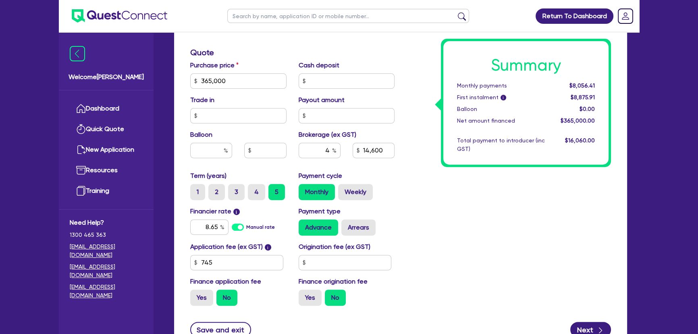
click at [409, 234] on div "Summary Monthly payments $8,056.41 First instalment i $8,875.91 Balloon $0.00 N…" at bounding box center [509, 76] width 217 height 471
type input "365,000"
type input "14,600"
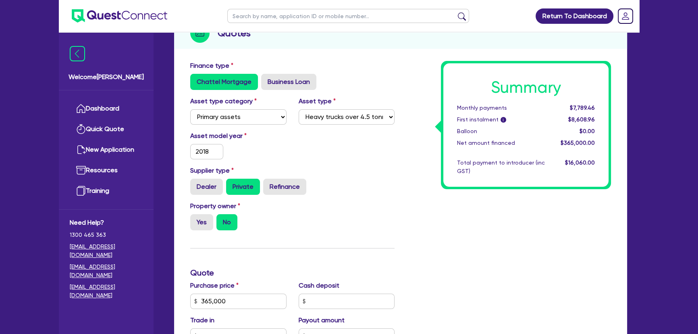
click at [117, 12] on img at bounding box center [120, 15] width 96 height 13
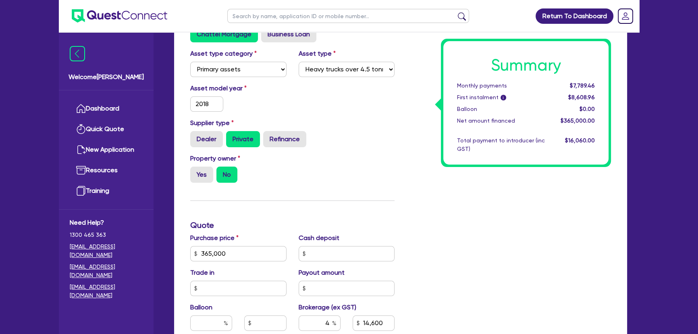
scroll to position [183, 0]
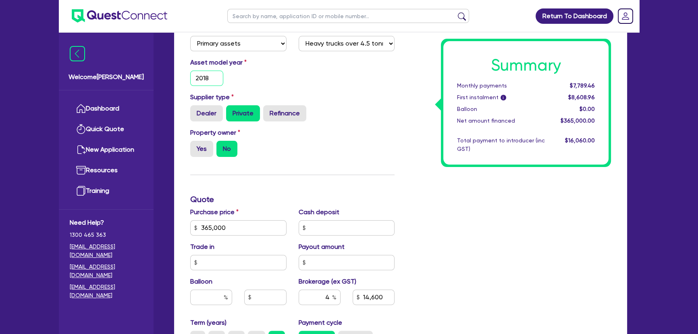
click at [210, 77] on input "2018" at bounding box center [206, 78] width 33 height 15
type input "2019"
type input "365,000"
type input "14,600"
click at [399, 197] on div "Finance type Chattel Mortgage Business Loan Asset type category Select Cars and…" at bounding box center [292, 223] width 217 height 471
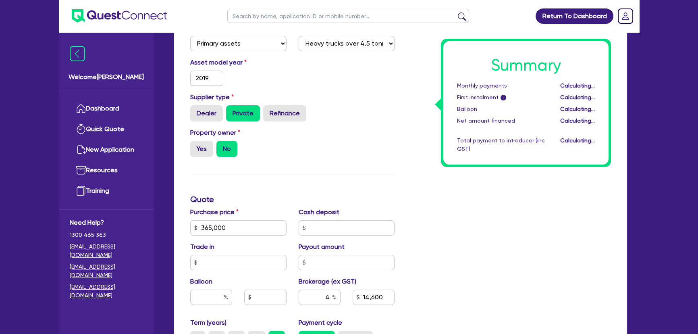
type input "365,000"
type input "14,600"
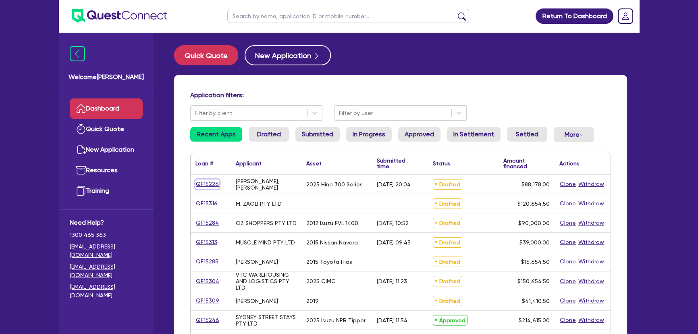
click at [212, 185] on link "QF15226" at bounding box center [208, 183] width 24 height 9
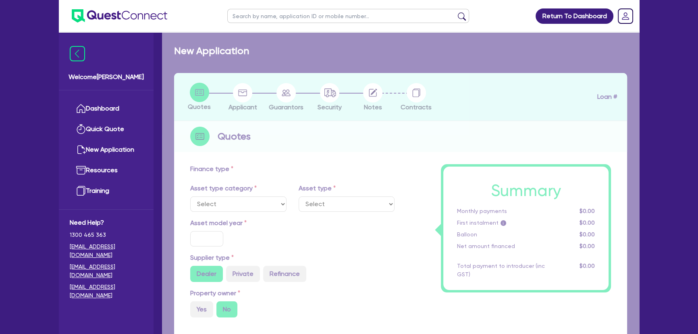
select select "PRIMARY_ASSETS"
type input "2025"
type input "87,243"
type input "3.46"
type input "3,053.51"
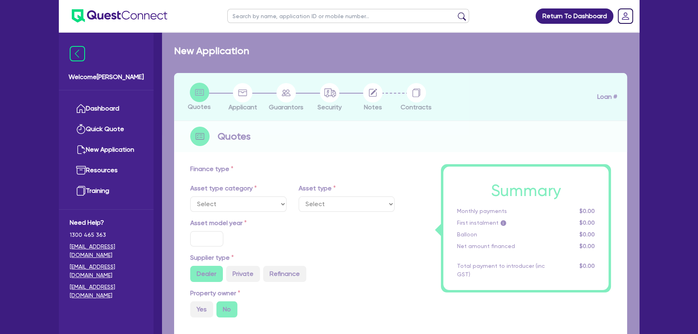
type input "16"
type input "850"
select select "HEAVY_TRUCKS"
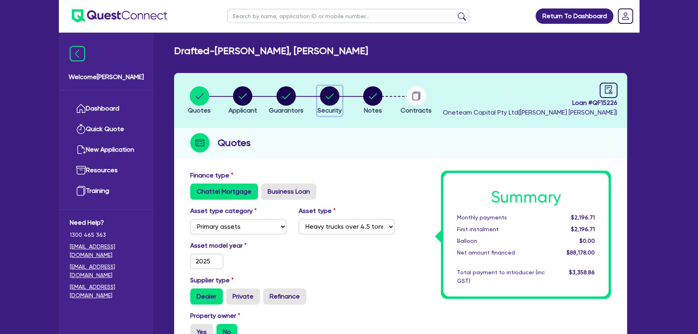
click at [332, 105] on button "Security" at bounding box center [329, 101] width 25 height 30
select select "PRIMARY_ASSETS"
select select "HEAVY_TRUCKS"
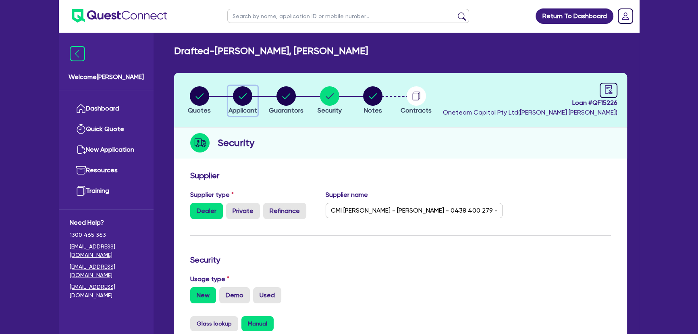
click at [244, 97] on circle "button" at bounding box center [242, 95] width 19 height 19
select select "SOLE_TRADER"
select select "BUILDING_CONSTRUCTION"
select select "TRADES_SERVICES_BUSINESSES_GOVERNMENT"
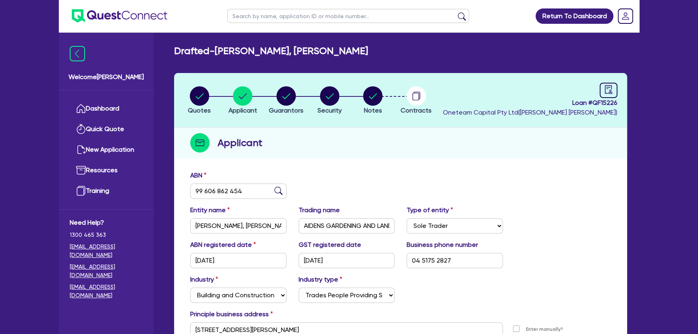
click at [316, 99] on li "Security" at bounding box center [330, 100] width 44 height 28
click at [372, 99] on circle "button" at bounding box center [372, 95] width 19 height 19
select select "Other"
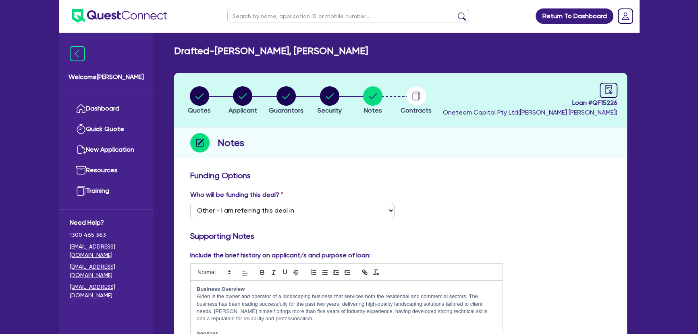
click at [308, 103] on li "Security" at bounding box center [330, 100] width 44 height 28
click at [295, 104] on icon "button" at bounding box center [286, 95] width 19 height 19
select select "MR"
select select "SA"
select select "SINGLE"
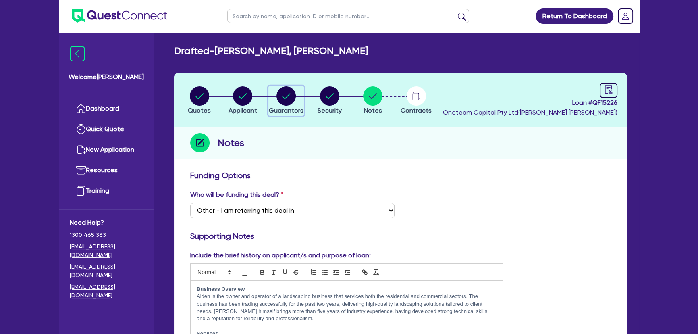
select select "CASH"
select select "VEHICLE"
select select "TRAILER"
select select "EQUIPMENT_LOAN"
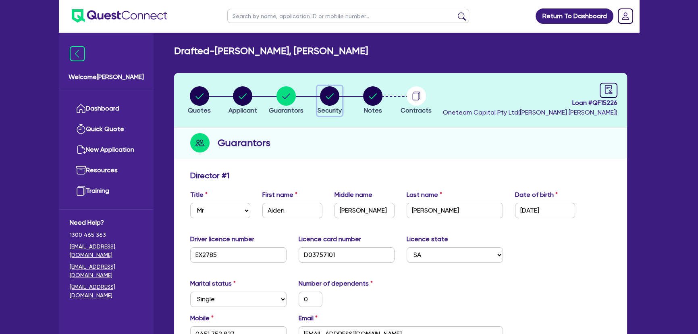
click at [338, 105] on button "Security" at bounding box center [329, 101] width 25 height 30
select select "PRIMARY_ASSETS"
select select "HEAVY_TRUCKS"
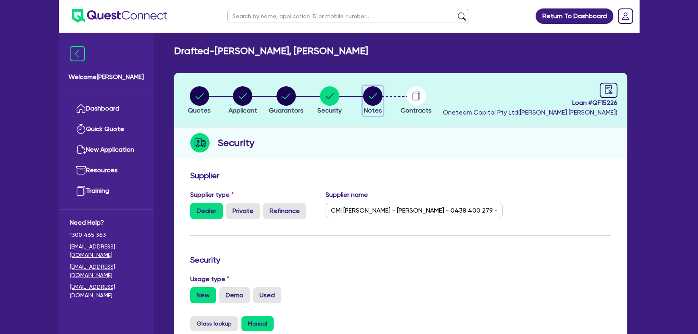
click at [372, 108] on span "Notes" at bounding box center [373, 110] width 18 height 8
select select "Other"
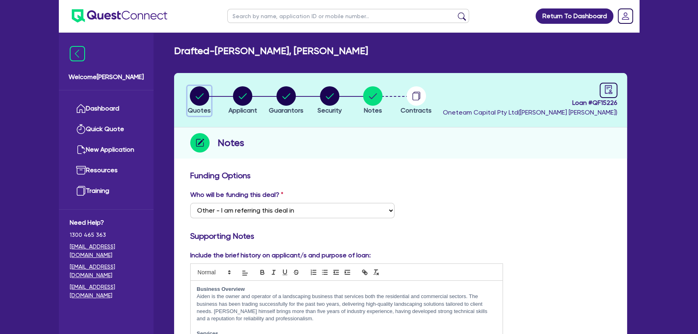
click at [193, 88] on icon "button" at bounding box center [199, 95] width 19 height 19
select select "PRIMARY_ASSETS"
select select "HEAVY_TRUCKS"
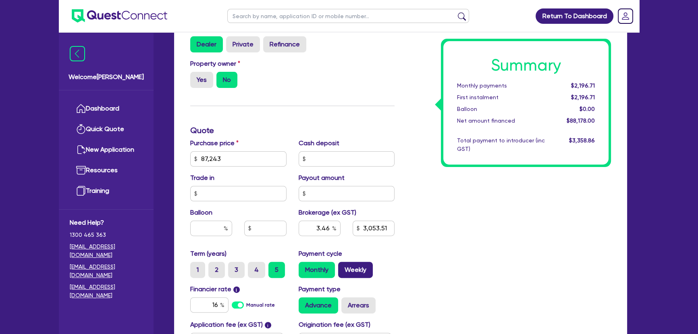
scroll to position [293, 0]
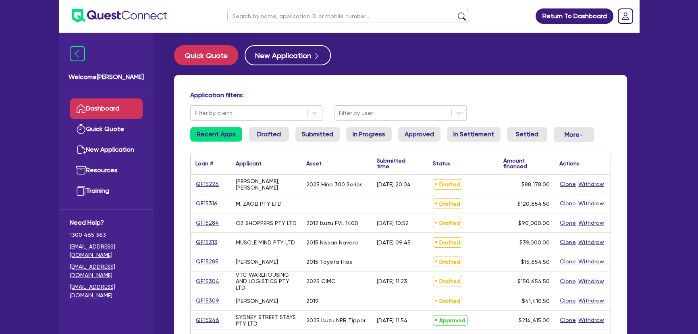
click at [298, 20] on input "text" at bounding box center [348, 16] width 242 height 14
paste input "[PERSON_NAME] Family Trust"
type input "[PERSON_NAME] Family Trust"
click at [456, 12] on button "submit" at bounding box center [462, 17] width 13 height 11
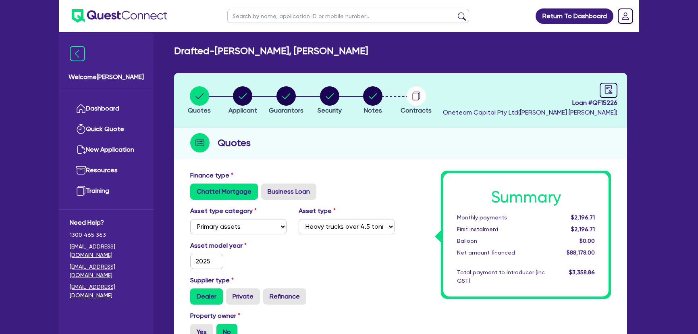
select select "PRIMARY_ASSETS"
select select "HEAVY_TRUCKS"
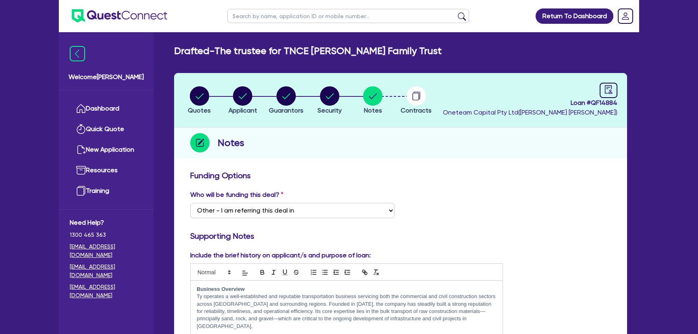
select select "Other"
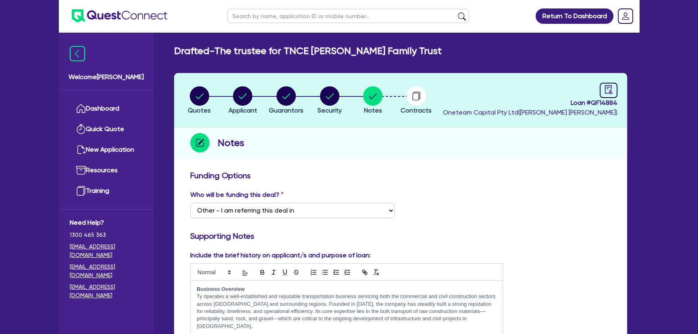
click at [113, 14] on img at bounding box center [120, 15] width 96 height 13
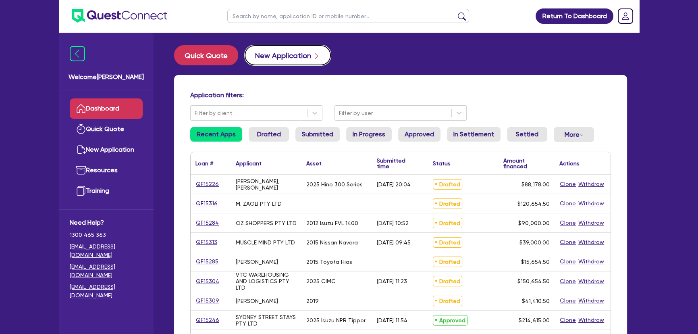
click at [319, 52] on button "New Application" at bounding box center [288, 55] width 86 height 20
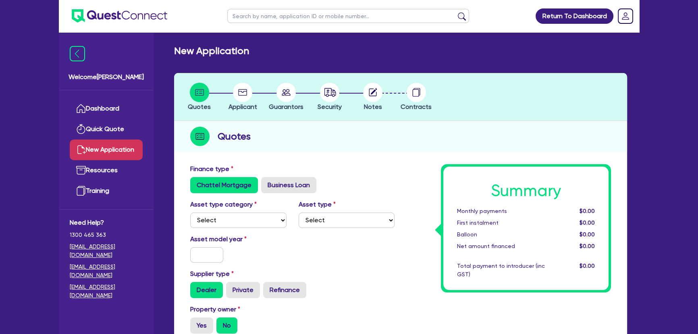
click at [273, 11] on input "text" at bounding box center [348, 16] width 242 height 14
click at [223, 219] on select "Select Cars and light trucks Primary assets Secondary assets Tertiary assets" at bounding box center [238, 219] width 96 height 15
click at [190, 212] on select "Select Cars and light trucks Primary assets Secondary assets Tertiary assets" at bounding box center [238, 219] width 96 height 15
click at [234, 226] on select "Select Cars and light trucks Primary assets Secondary assets Tertiary assets" at bounding box center [238, 219] width 96 height 15
select select "SECONDARY_ASSETS"
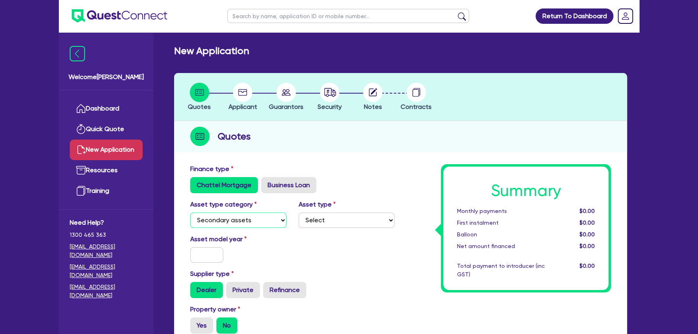
click at [190, 212] on select "Select Cars and light trucks Primary assets Secondary assets Tertiary assets" at bounding box center [238, 219] width 96 height 15
click at [327, 222] on select "Select Generators and compressors Engineering and toolmaking Woodworking and me…" at bounding box center [347, 219] width 96 height 15
select select "PRINTING_AND_PACKAGING_EQUIPMENT"
click at [299, 212] on select "Select Generators and compressors Engineering and toolmaking Woodworking and me…" at bounding box center [347, 219] width 96 height 15
click at [203, 247] on input "text" at bounding box center [206, 254] width 33 height 15
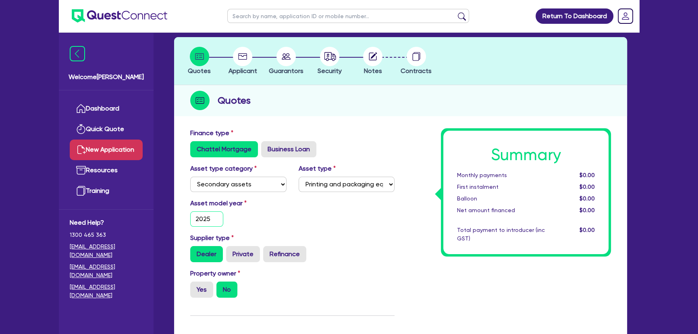
scroll to position [146, 0]
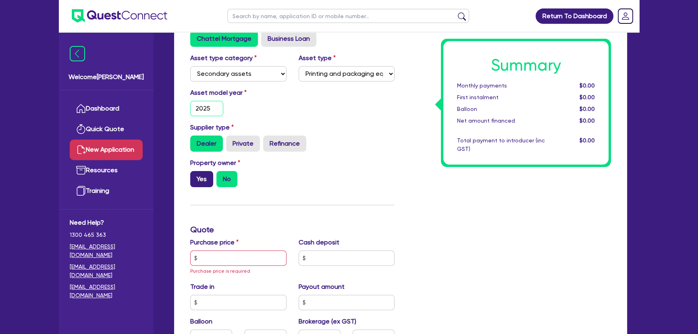
type input "2025"
click at [204, 178] on label "Yes" at bounding box center [201, 179] width 23 height 16
click at [196, 176] on input "Yes" at bounding box center [192, 173] width 5 height 5
radio input "true"
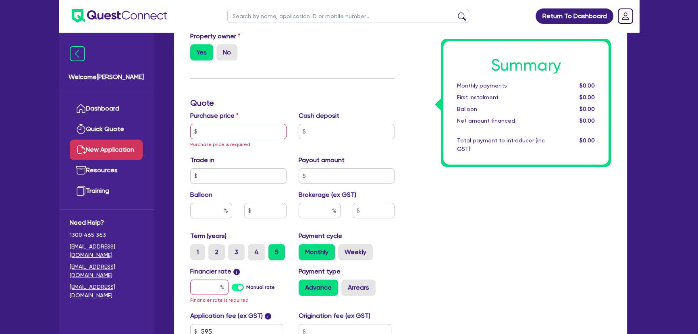
scroll to position [330, 0]
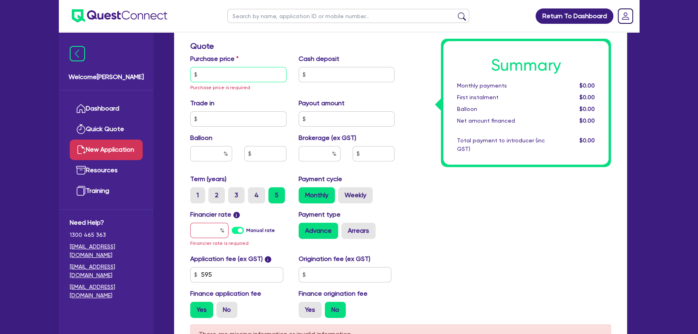
click at [218, 77] on input "text" at bounding box center [238, 74] width 96 height 15
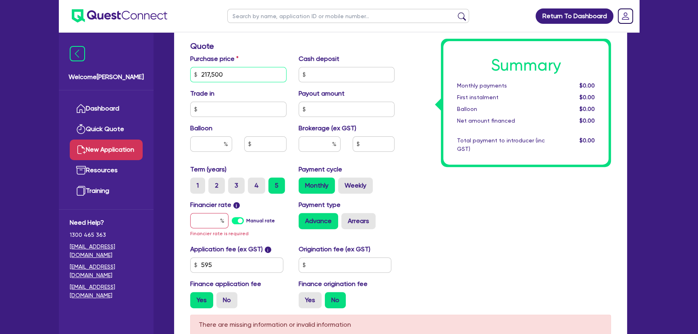
click at [257, 73] on input "217,500" at bounding box center [238, 74] width 96 height 15
type input "217,250"
click at [459, 221] on div "Summary Monthly payments $0.00 First instalment $0.00 Balloon $0.00 Net amount …" at bounding box center [509, 74] width 217 height 480
click at [210, 218] on input "text" at bounding box center [209, 220] width 38 height 15
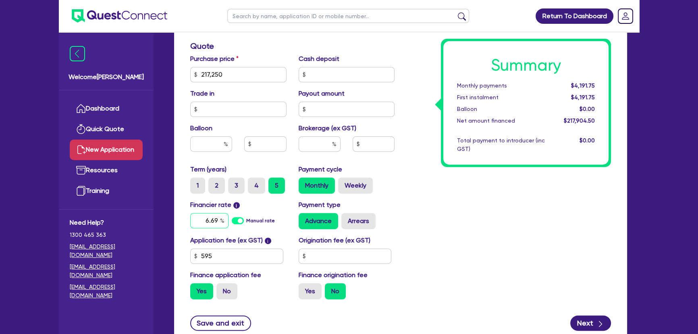
type input "6.69"
click at [322, 141] on input "text" at bounding box center [320, 143] width 42 height 15
type input "3"
click at [456, 244] on div "Summary Monthly payments $4,259.23 First instalment $4,259.23 Balloon $0.00 Net…" at bounding box center [509, 69] width 217 height 471
click at [601, 320] on icon "button" at bounding box center [601, 324] width 8 height 8
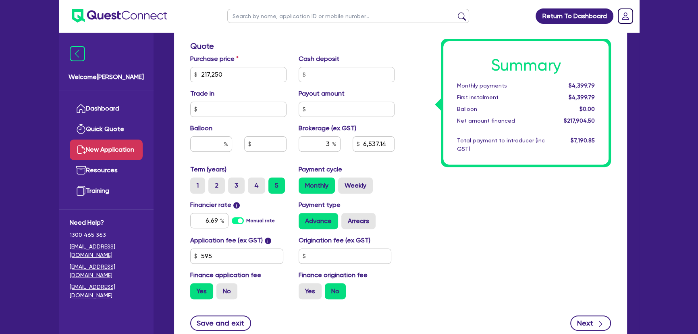
type input "6,537.14"
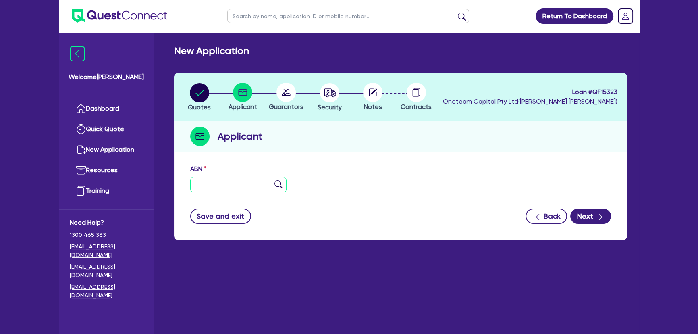
click at [256, 181] on input "text" at bounding box center [238, 184] width 96 height 15
click at [206, 187] on input "text" at bounding box center [238, 184] width 96 height 15
paste input "79 658 568 455"
type input "79 658 568 455"
click at [275, 184] on img at bounding box center [279, 184] width 8 height 8
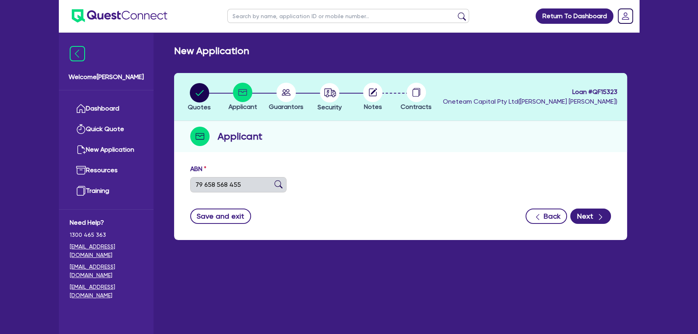
type input "The Trustee for [PERSON_NAME] Family Trust"
type input "Adhesive Labels"
select select "TRUST"
type input "[DATE]"
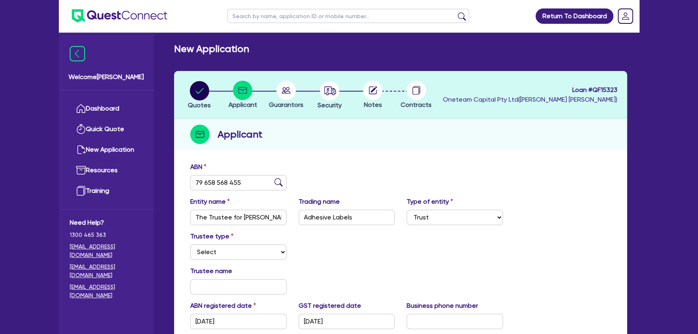
scroll to position [156, 0]
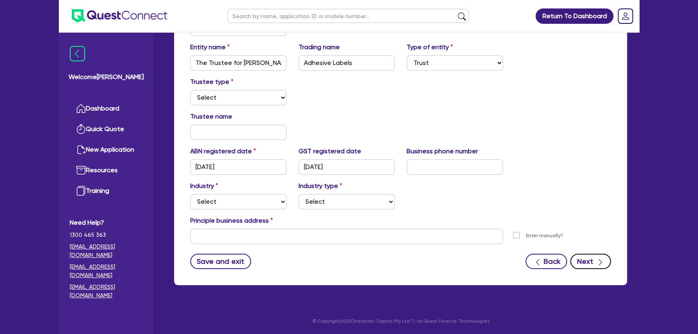
click at [573, 256] on button "Next" at bounding box center [591, 261] width 41 height 15
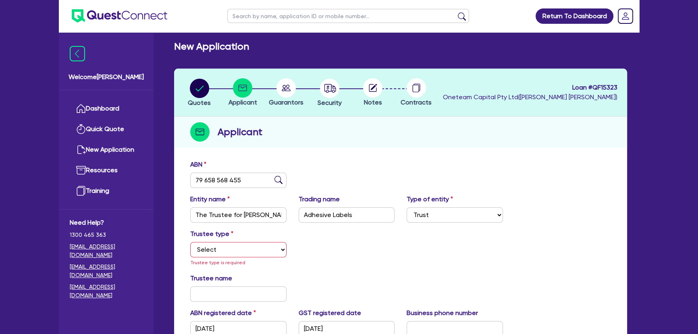
scroll to position [0, 0]
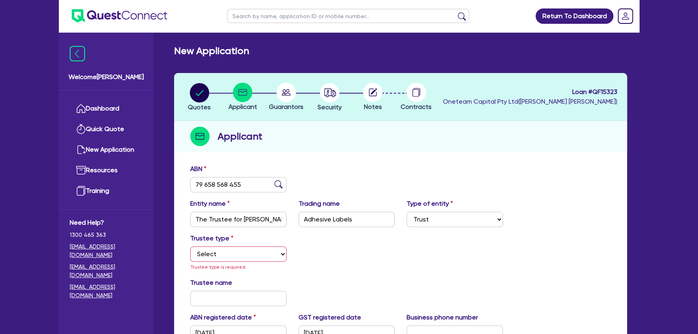
click at [316, 92] on li "Security" at bounding box center [330, 97] width 44 height 28
click at [290, 96] on circle at bounding box center [286, 92] width 19 height 19
click at [333, 96] on circle "button" at bounding box center [329, 92] width 19 height 19
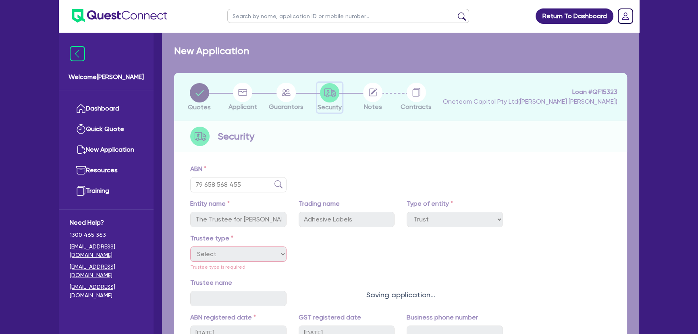
select select "SECONDARY_ASSETS"
select select "PRINTING_AND_PACKAGING_EQUIPMENT"
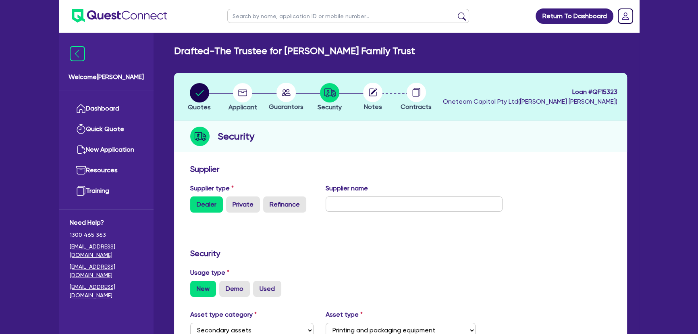
click at [375, 93] on circle at bounding box center [372, 92] width 19 height 19
click at [375, 94] on circle at bounding box center [372, 92] width 19 height 19
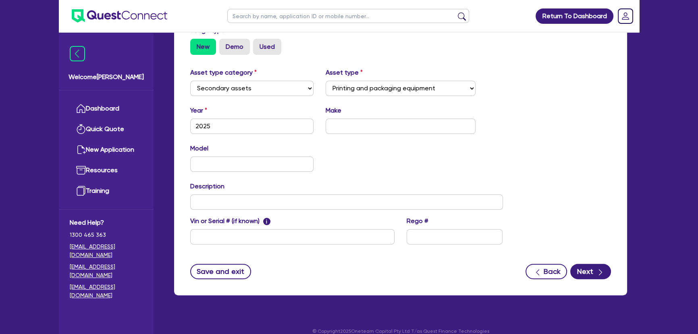
scroll to position [252, 0]
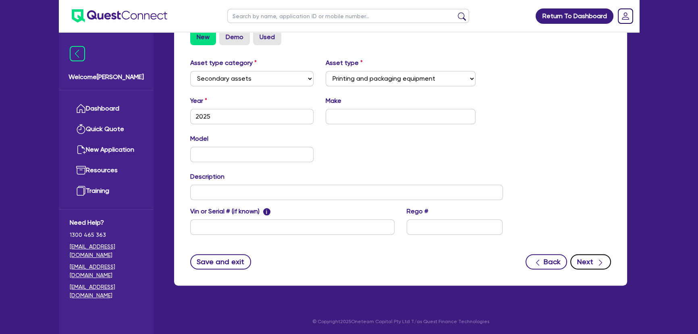
click at [604, 265] on icon "button" at bounding box center [601, 262] width 8 height 8
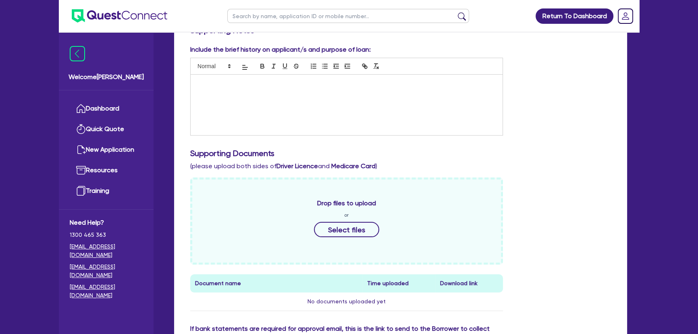
scroll to position [220, 0]
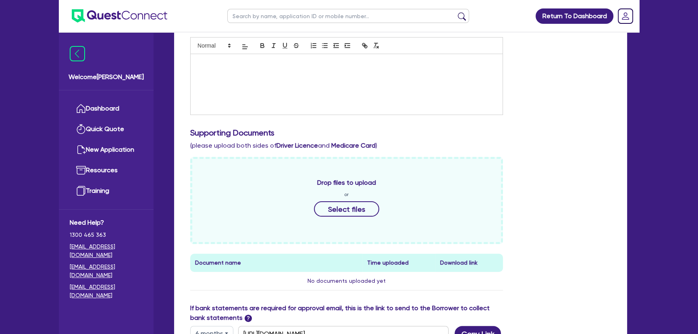
click at [308, 97] on div at bounding box center [347, 84] width 312 height 60
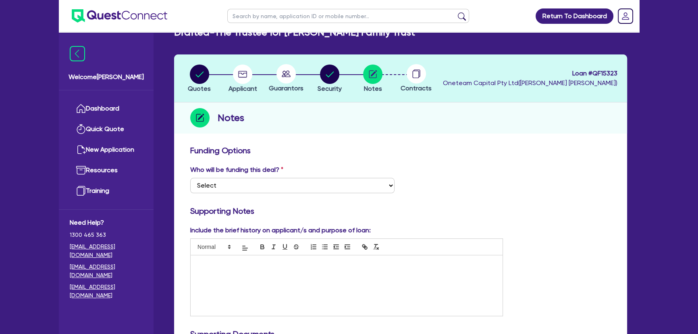
scroll to position [0, 0]
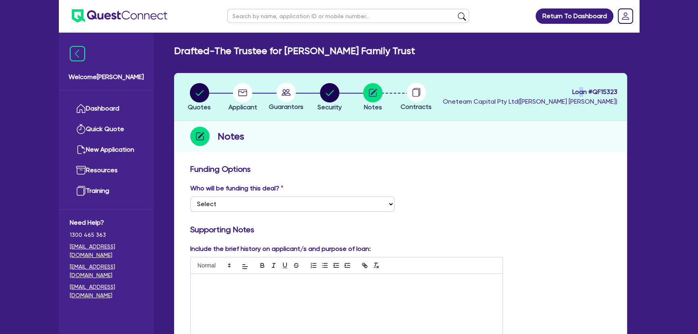
click at [581, 74] on header "Quotes Applicant [GEOGRAPHIC_DATA] Security Notes Contracts Loan # QF15323 Onet…" at bounding box center [400, 97] width 453 height 48
click at [114, 12] on img at bounding box center [120, 15] width 96 height 13
